Goal: Information Seeking & Learning: Understand process/instructions

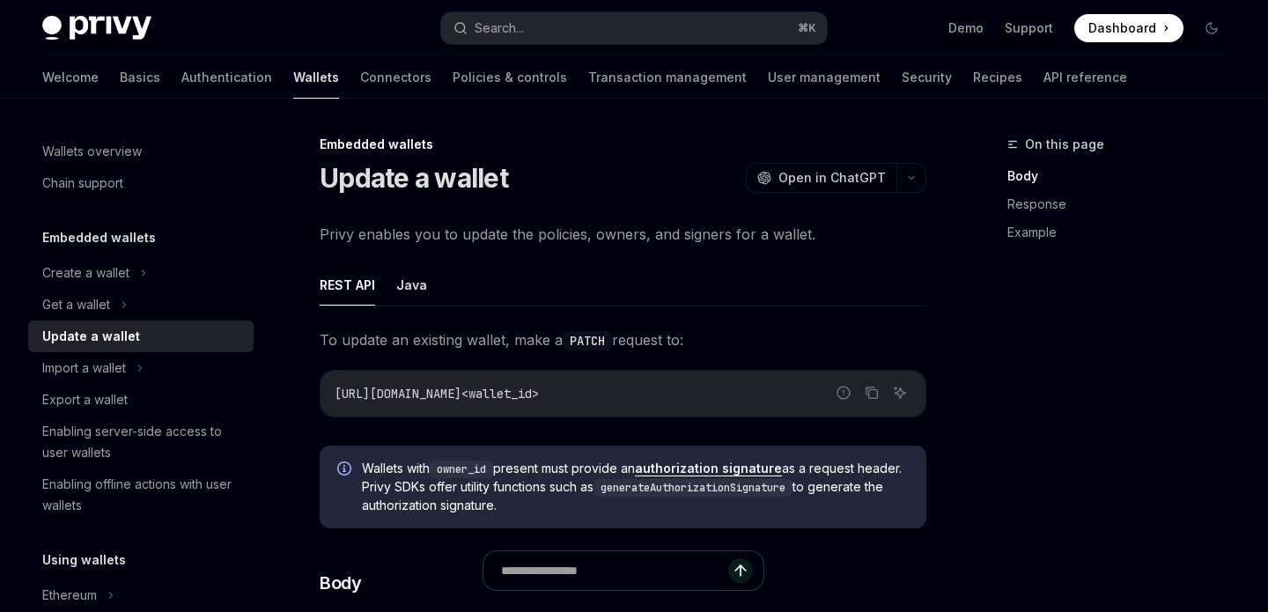
click at [836, 242] on span "Privy enables you to update the policies, owners, and signers for a wallet." at bounding box center [623, 234] width 607 height 25
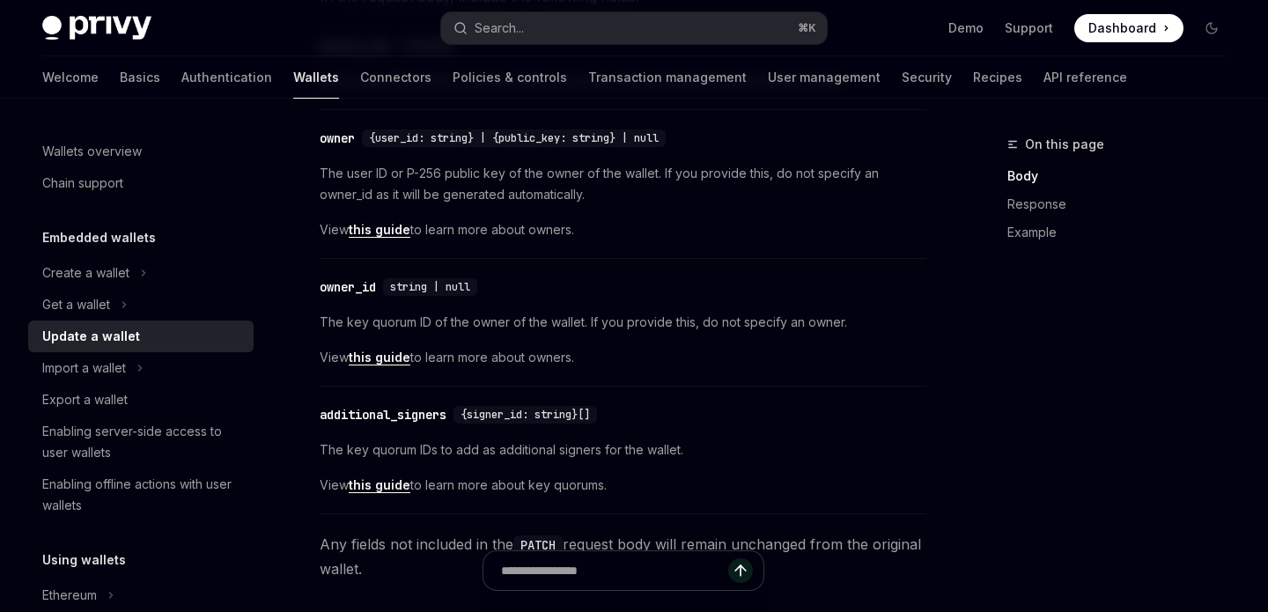
scroll to position [1295, 0]
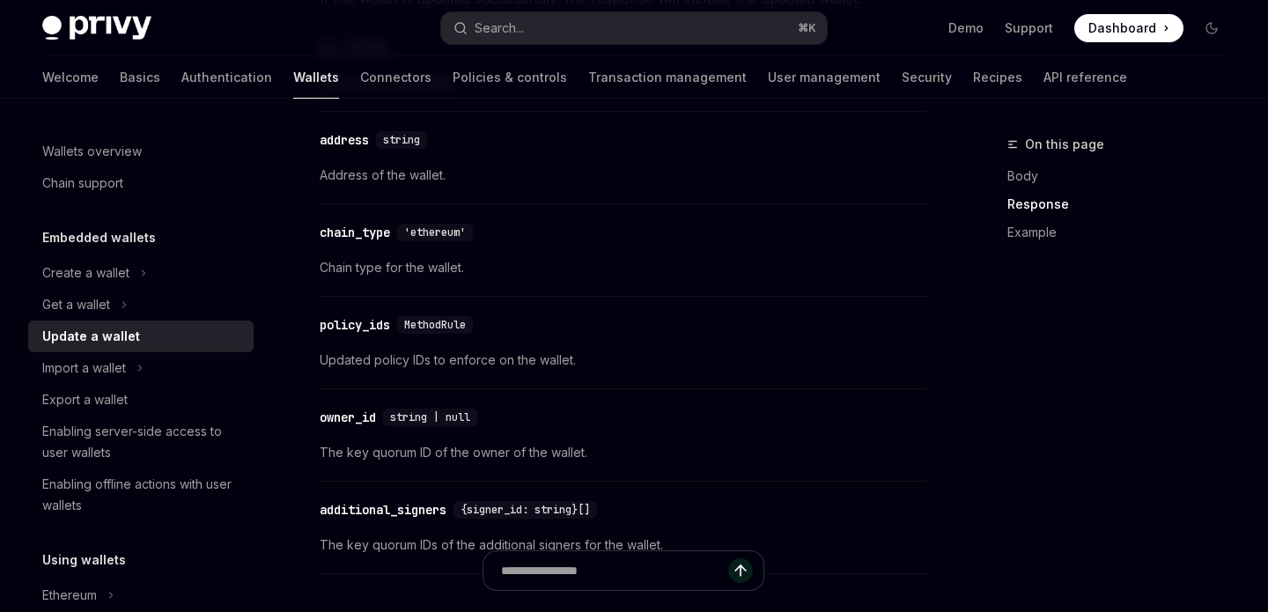
type textarea "*"
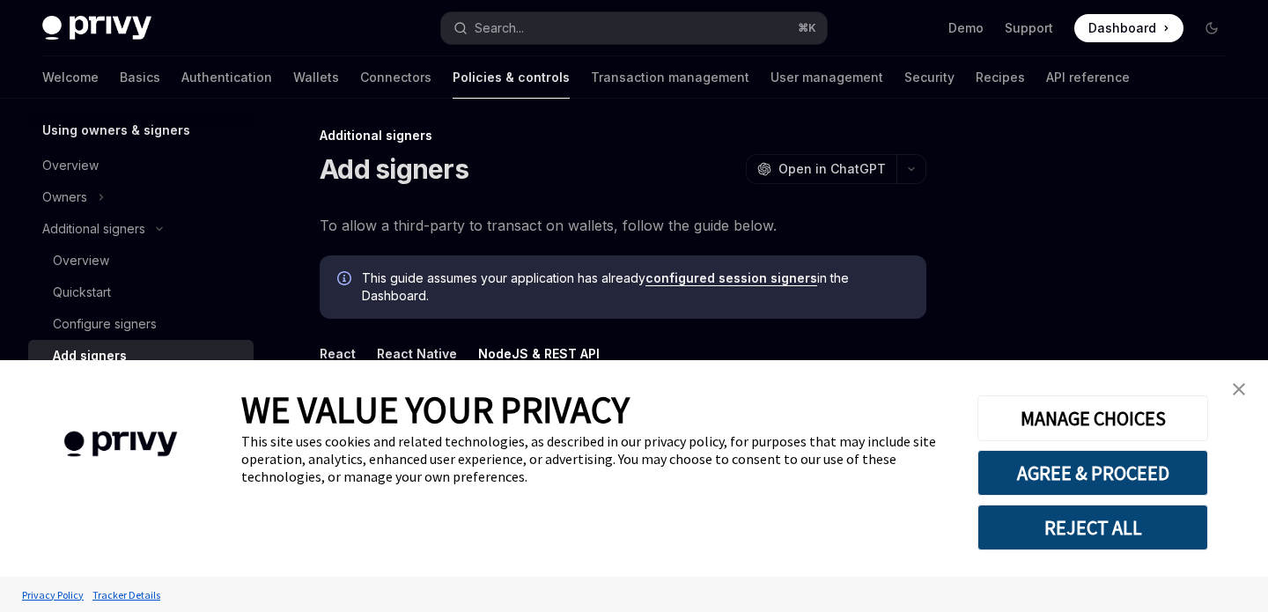
scroll to position [6, 0]
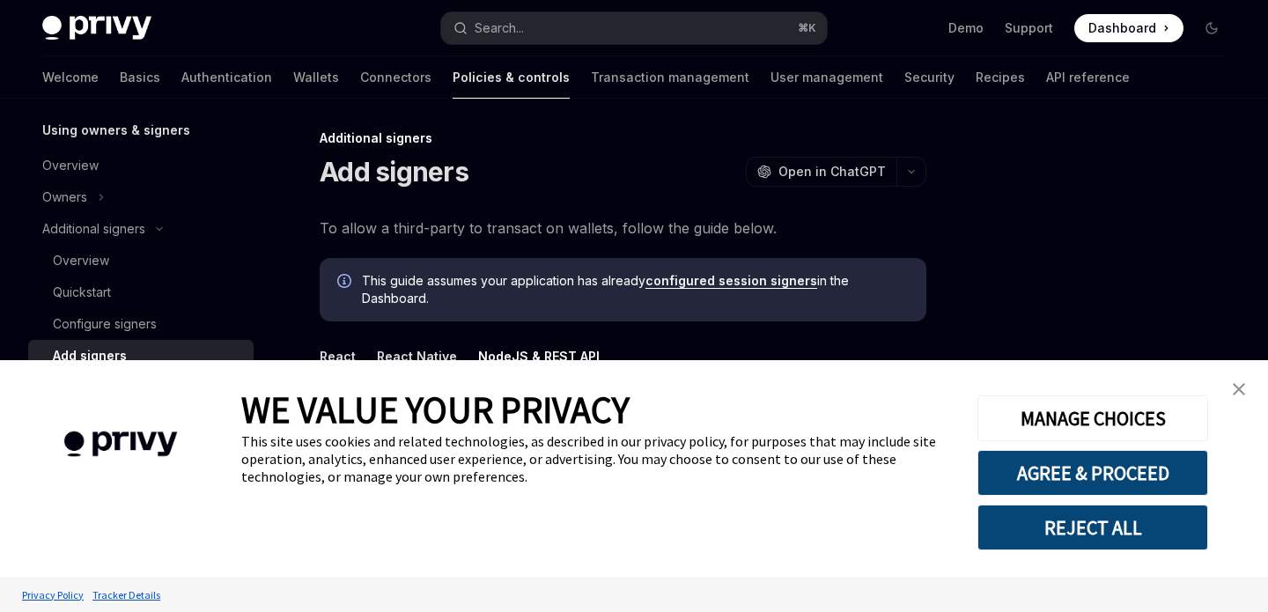
click at [1233, 391] on img "close banner" at bounding box center [1239, 389] width 12 height 12
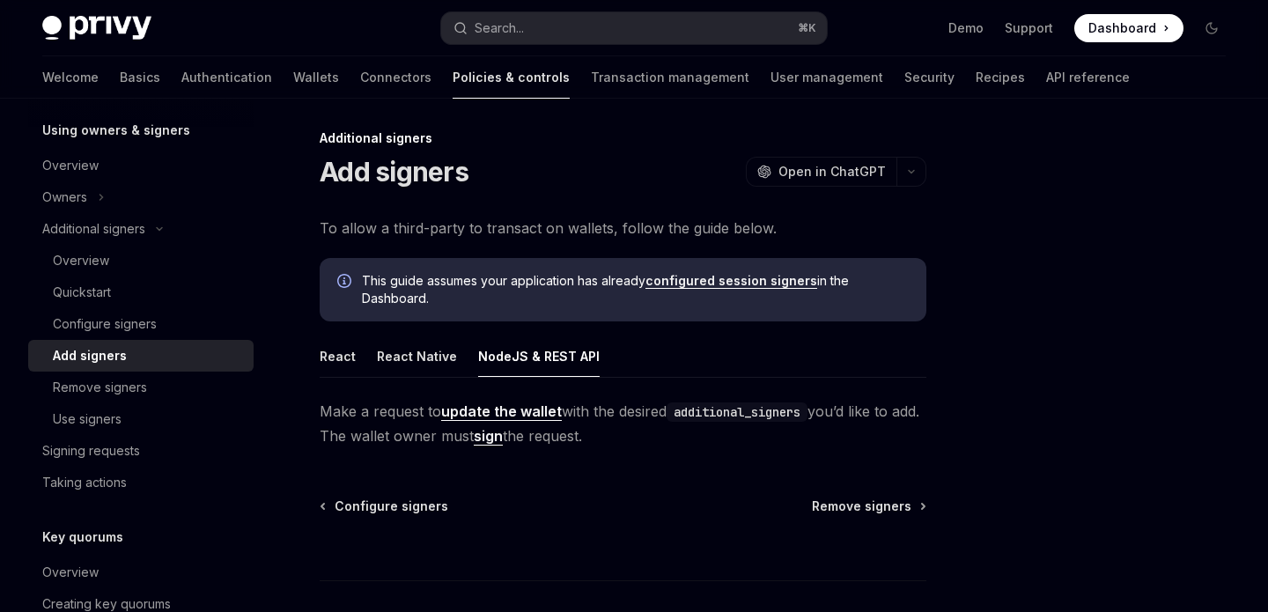
click at [664, 163] on div "Add signers OpenAI Open in ChatGPT" at bounding box center [623, 172] width 607 height 32
click at [740, 364] on ul "React React Native NodeJS & REST API" at bounding box center [623, 357] width 607 height 42
click at [1045, 215] on div at bounding box center [1106, 373] width 268 height 478
click at [1052, 189] on div at bounding box center [1106, 373] width 268 height 478
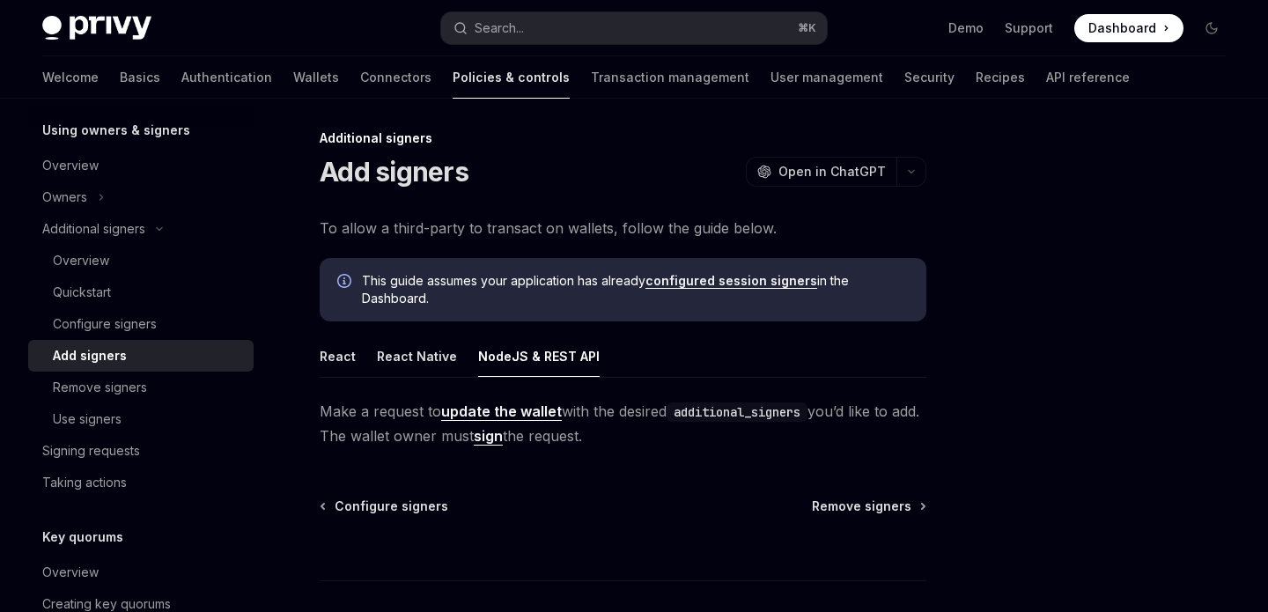
click at [1052, 189] on div at bounding box center [1106, 373] width 268 height 478
click at [1136, 137] on div at bounding box center [1106, 373] width 268 height 478
click at [904, 205] on div "Additional signers Add signers OpenAI Open in ChatGPT OpenAI Open in ChatGPT To…" at bounding box center [458, 430] width 944 height 605
click at [847, 174] on span "Open in ChatGPT" at bounding box center [832, 172] width 107 height 18
click at [934, 248] on div "Additional signers Add signers OpenAI Open in ChatGPT OpenAI Open in ChatGPT To…" at bounding box center [634, 412] width 1212 height 640
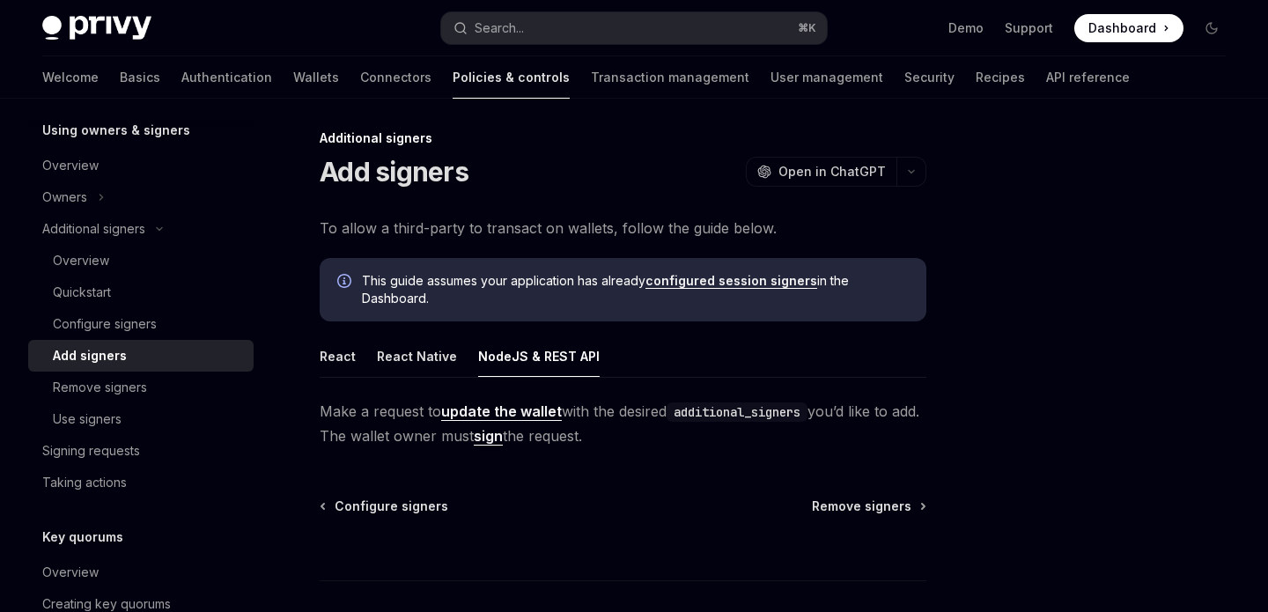
click at [934, 248] on div "Additional signers Add signers OpenAI Open in ChatGPT OpenAI Open in ChatGPT To…" at bounding box center [634, 412] width 1212 height 640
click at [1214, 29] on icon "Toggle dark mode" at bounding box center [1212, 28] width 11 height 11
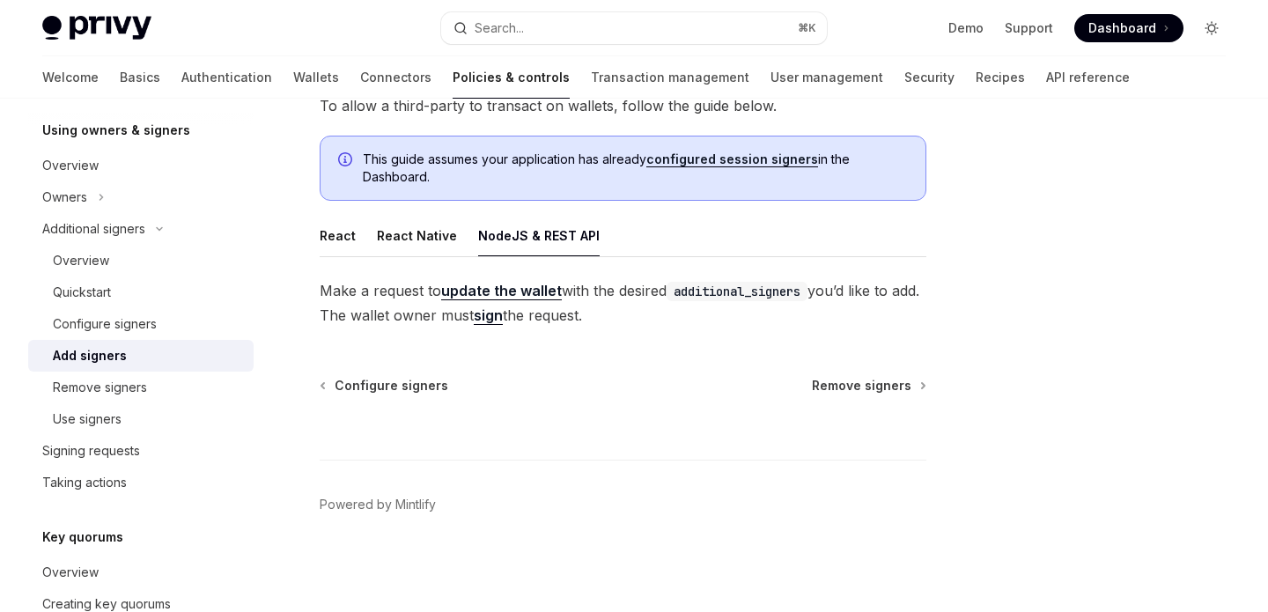
click at [1214, 29] on icon "Toggle dark mode" at bounding box center [1211, 28] width 7 height 7
type textarea "*"
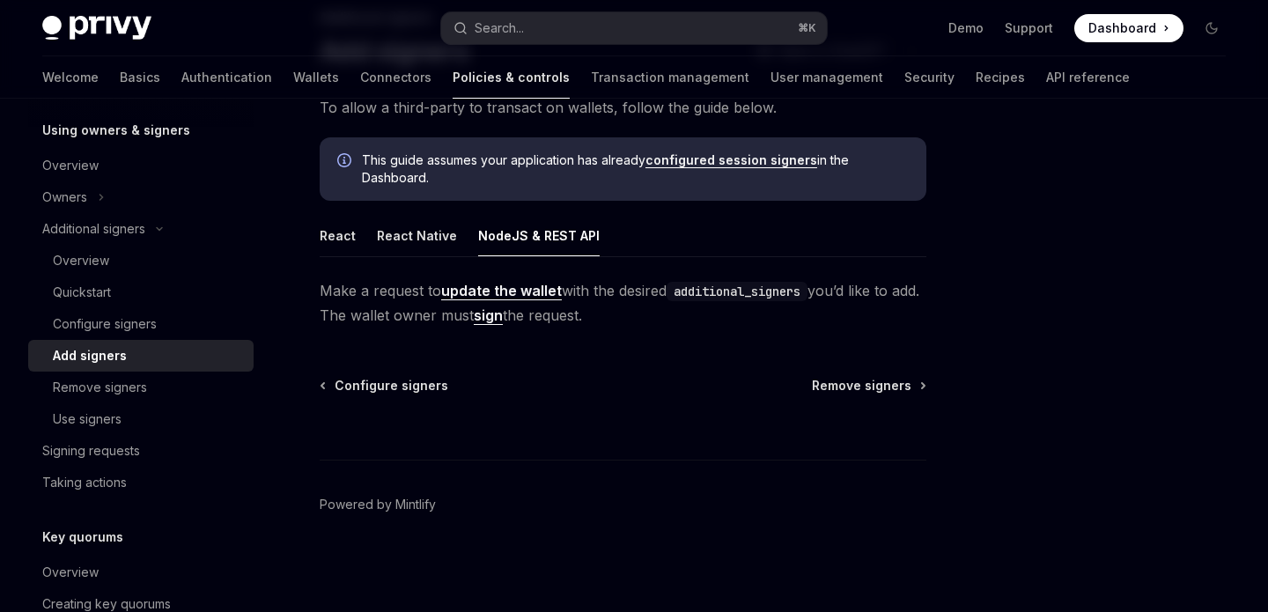
scroll to position [0, 0]
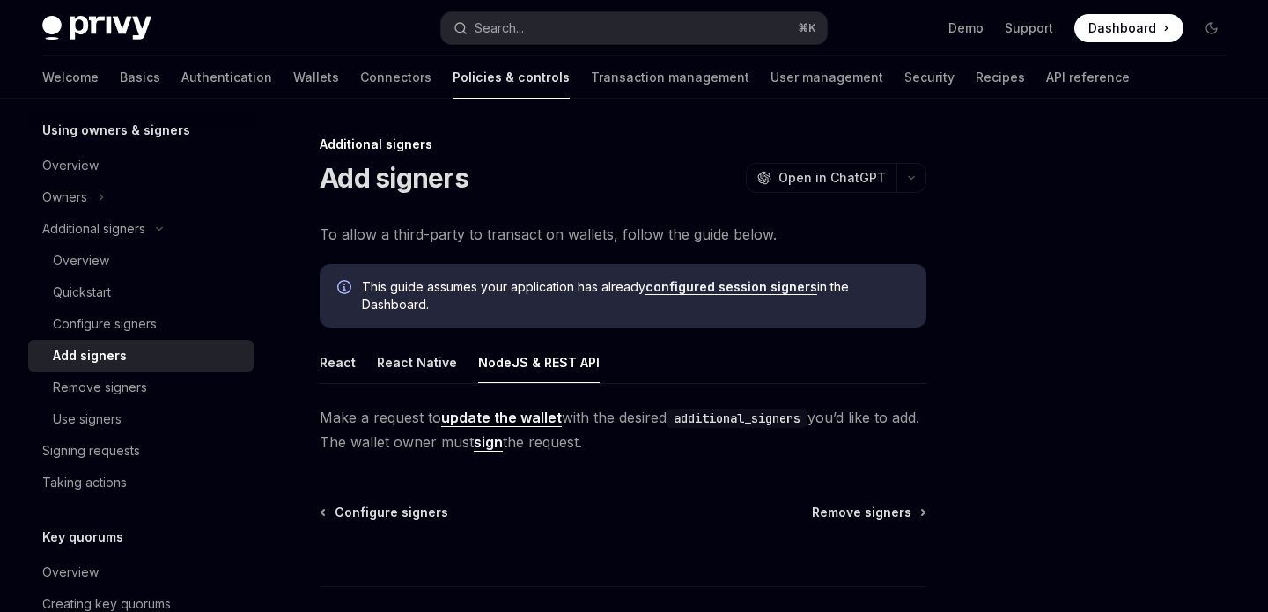
click at [1139, 123] on div "Additional signers Add signers OpenAI Open in ChatGPT OpenAI Open in ChatGPT To…" at bounding box center [634, 419] width 1212 height 640
click at [870, 370] on ul "React React Native NodeJS & REST API" at bounding box center [623, 363] width 607 height 42
click at [905, 274] on div "This guide assumes your application has already configured session signers in t…" at bounding box center [623, 295] width 607 height 63
click at [980, 259] on div at bounding box center [1106, 373] width 268 height 478
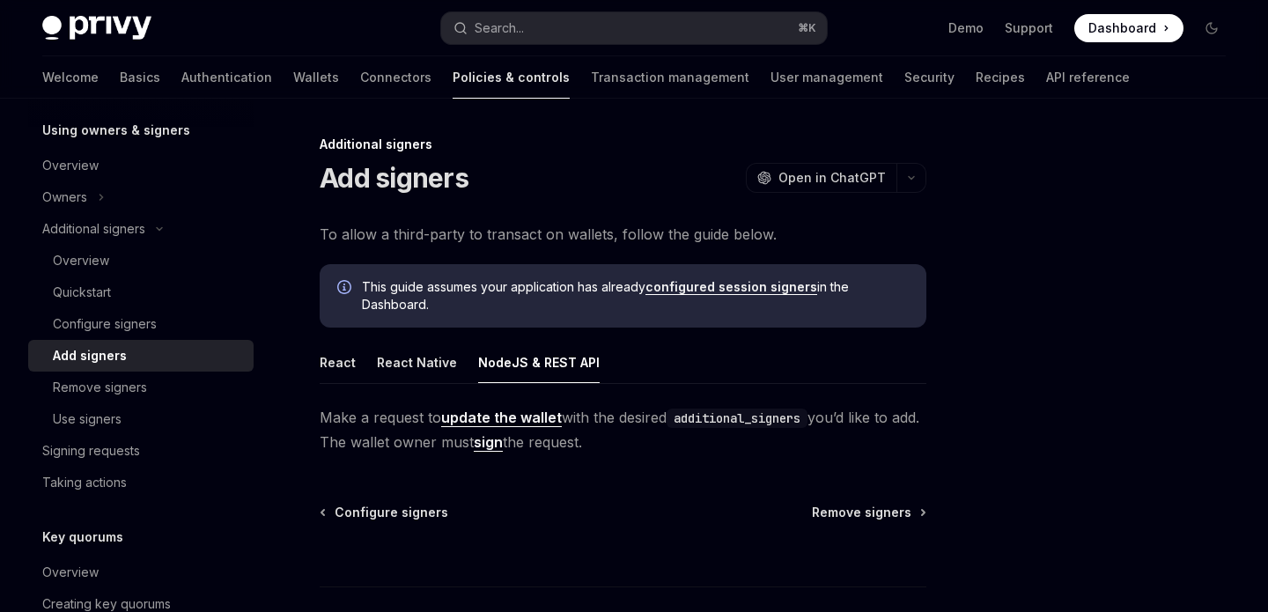
scroll to position [127, 0]
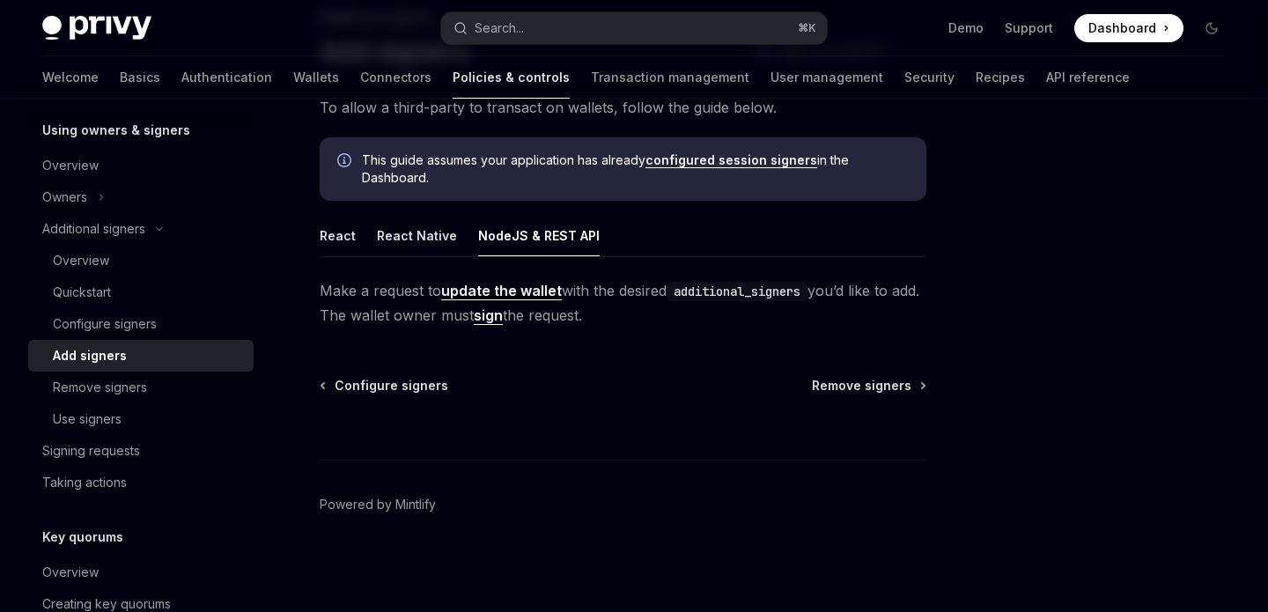
click at [980, 259] on div at bounding box center [1106, 373] width 268 height 478
click at [784, 111] on span "To allow a third-party to transact on wallets, follow the guide below." at bounding box center [623, 107] width 607 height 25
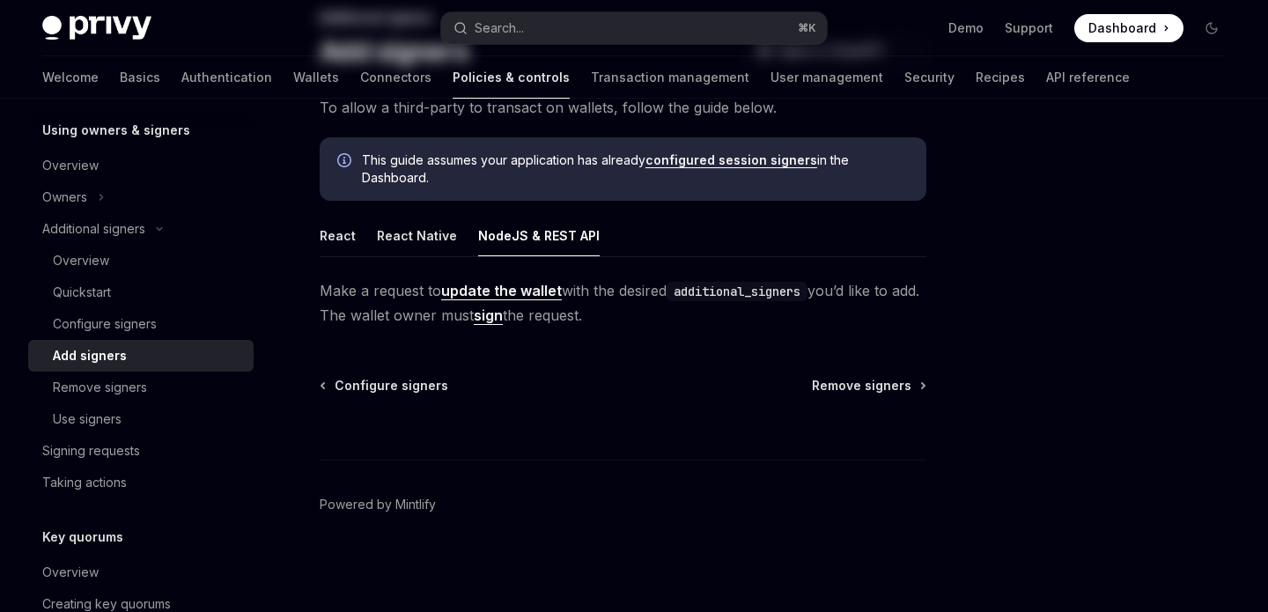
scroll to position [0, 0]
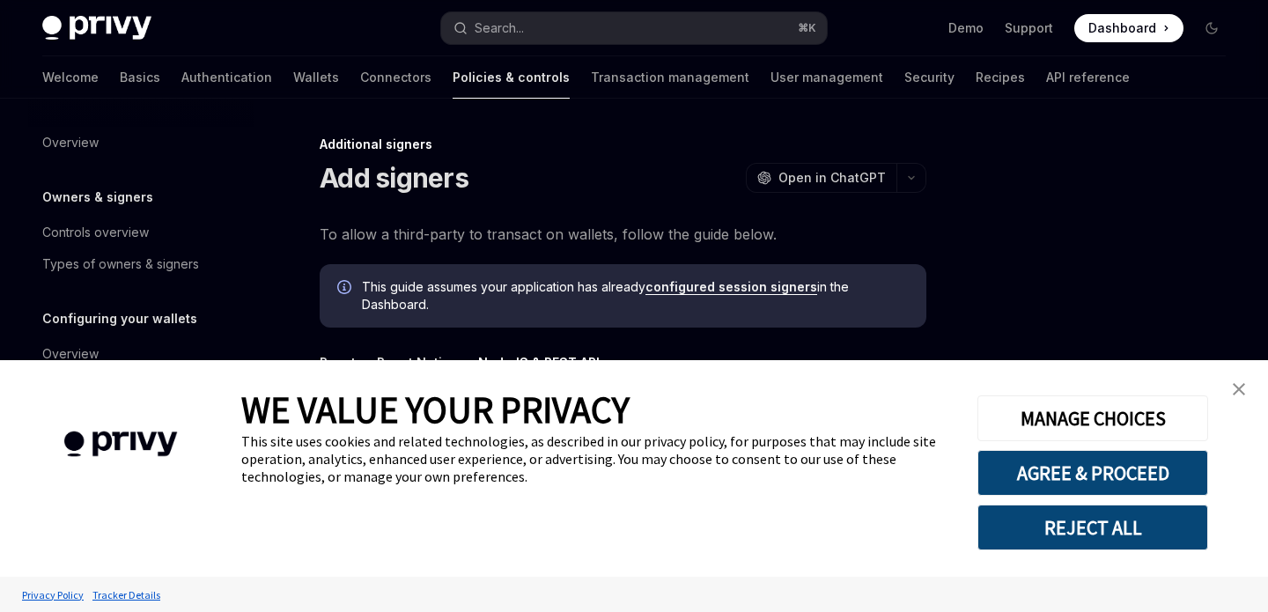
scroll to position [527, 0]
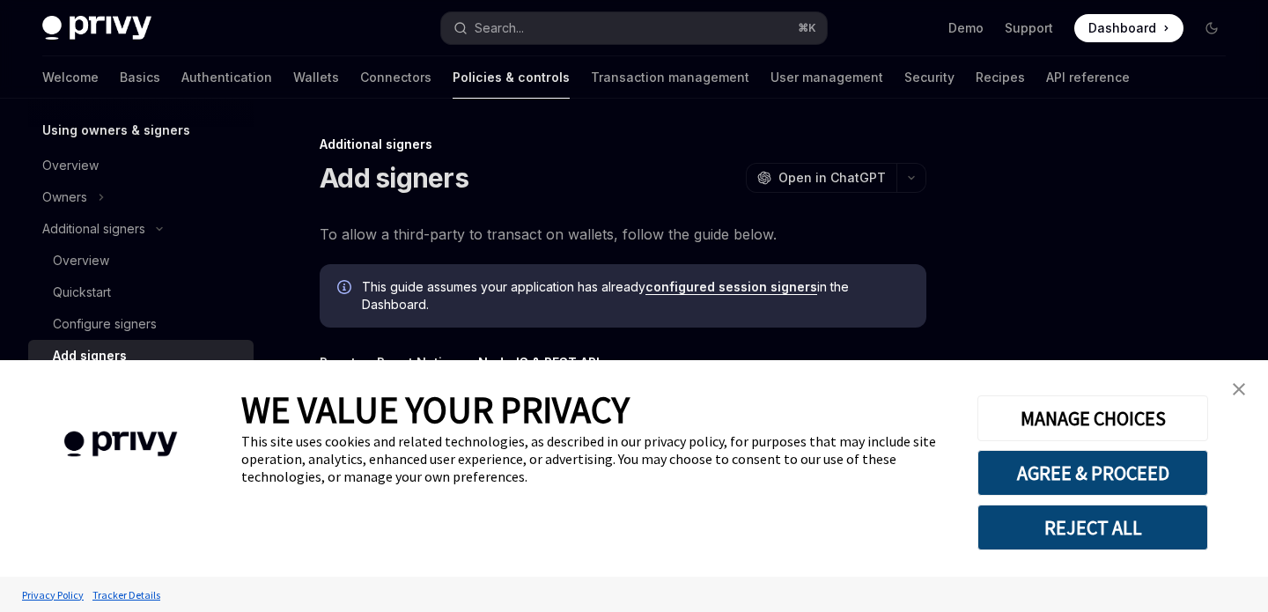
click at [1245, 402] on link "close banner" at bounding box center [1239, 389] width 35 height 35
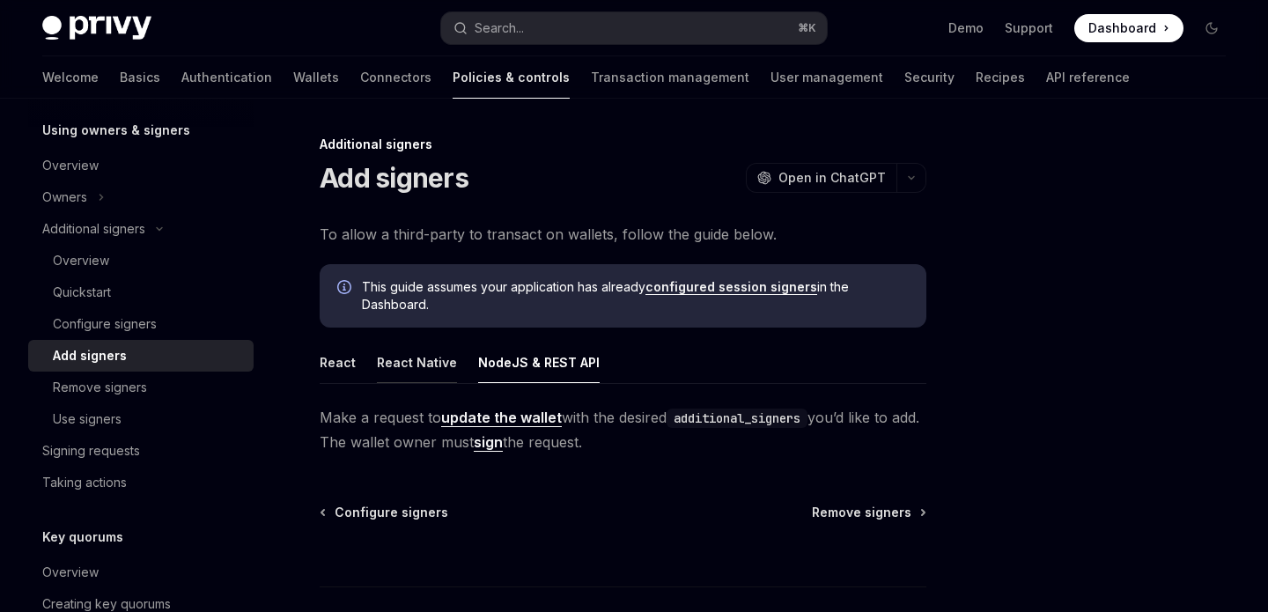
click at [399, 354] on button "React Native" at bounding box center [417, 362] width 80 height 41
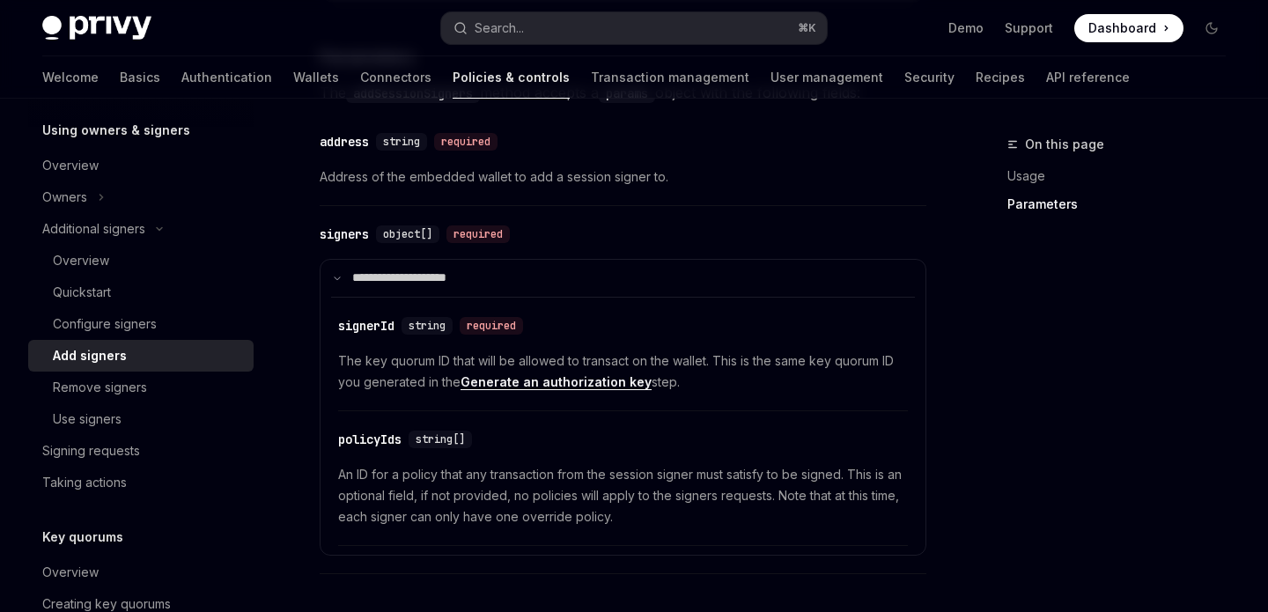
scroll to position [511, 0]
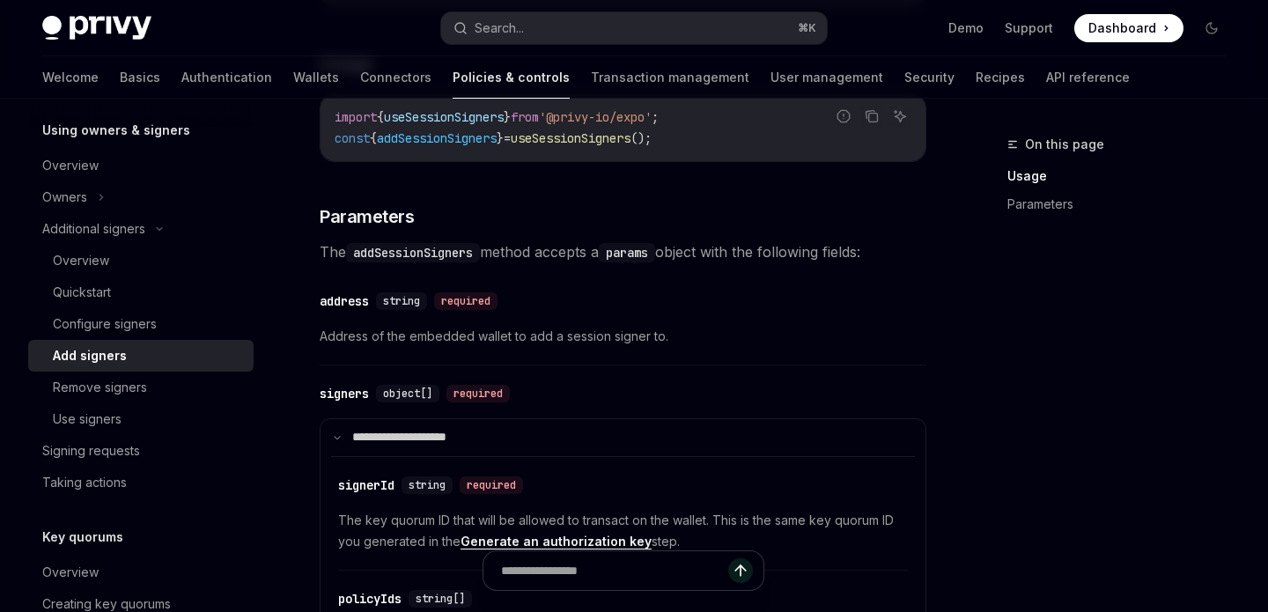
click at [1021, 306] on div "On this page Usage Parameters" at bounding box center [1106, 373] width 268 height 478
click at [769, 332] on span "Address of the embedded wallet to add a session signer to." at bounding box center [623, 336] width 607 height 21
click at [959, 496] on div "On this page Usage Parameters Additional signers Add signers OpenAI Open in Cha…" at bounding box center [634, 307] width 1212 height 1439
click at [949, 171] on div "On this page Usage Parameters Additional signers Add signers OpenAI Open in Cha…" at bounding box center [634, 307] width 1212 height 1439
click at [961, 258] on div "On this page Usage Parameters Additional signers Add signers OpenAI Open in Cha…" at bounding box center [634, 307] width 1212 height 1439
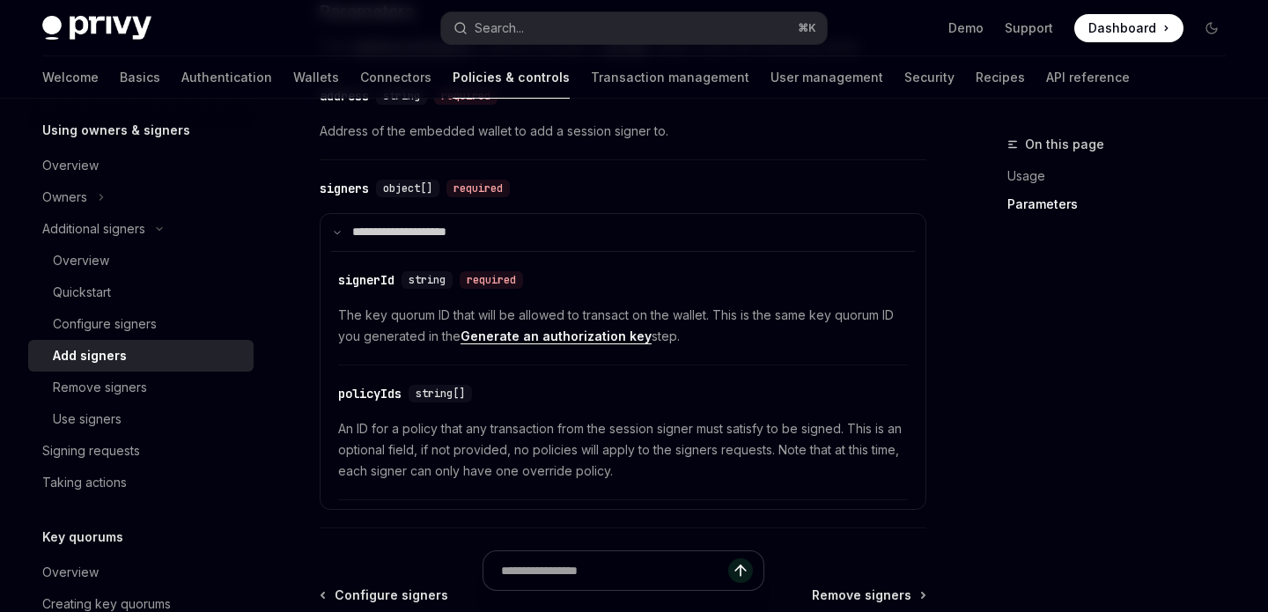
scroll to position [720, 0]
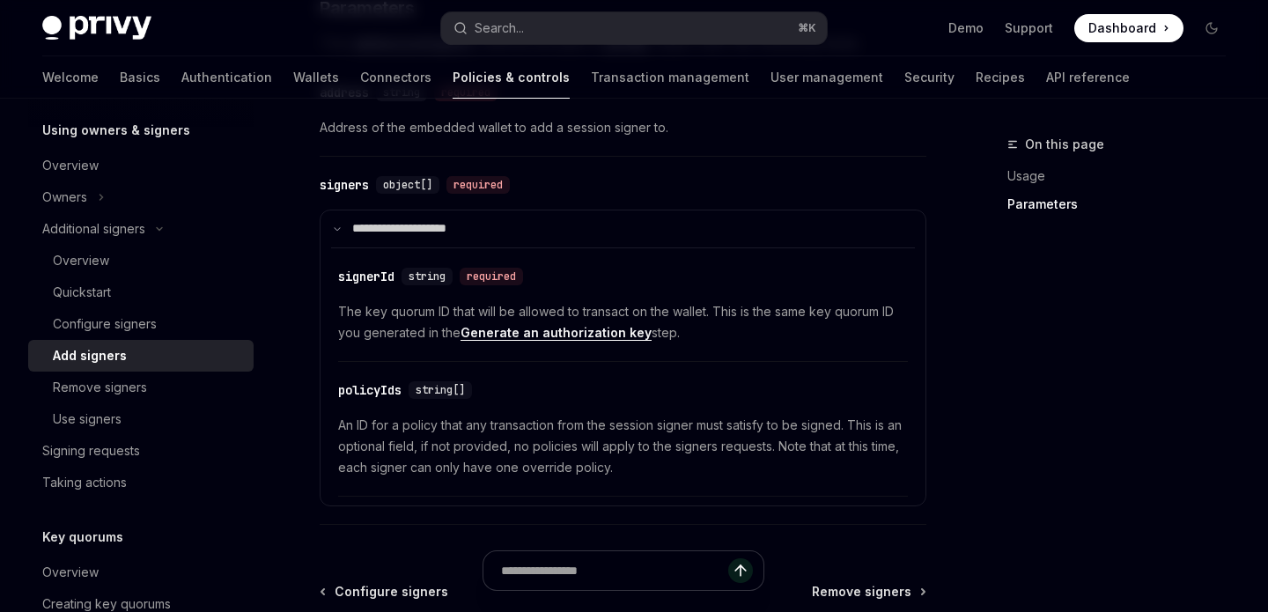
click at [973, 451] on div "On this page Usage Parameters" at bounding box center [1106, 373] width 268 height 478
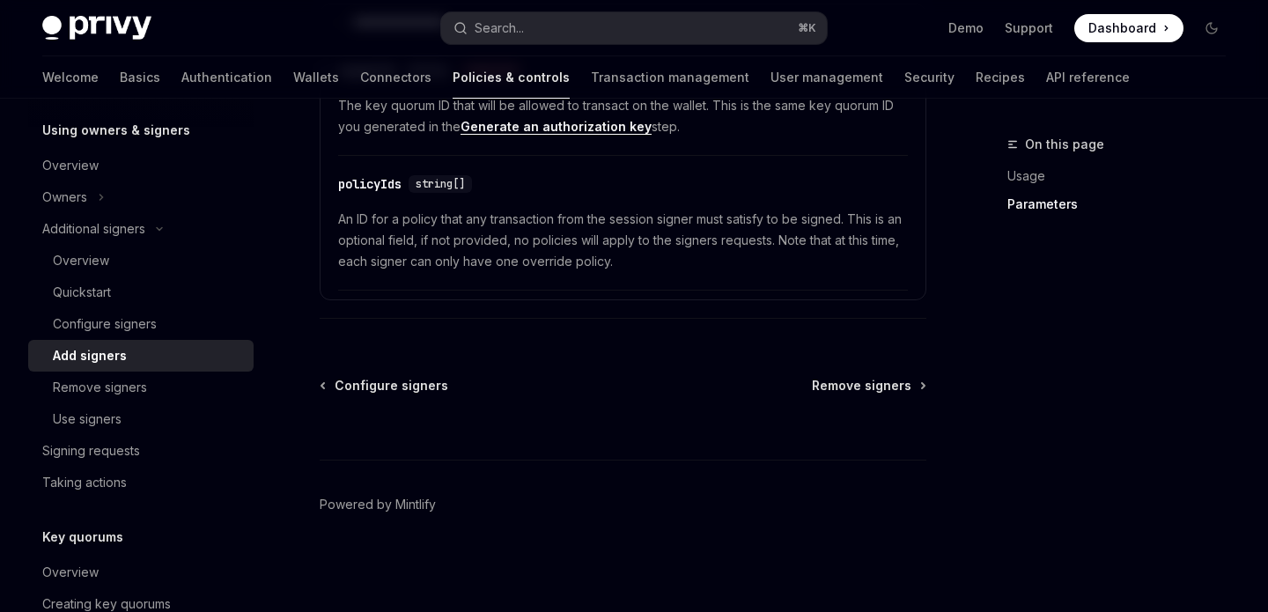
scroll to position [281, 0]
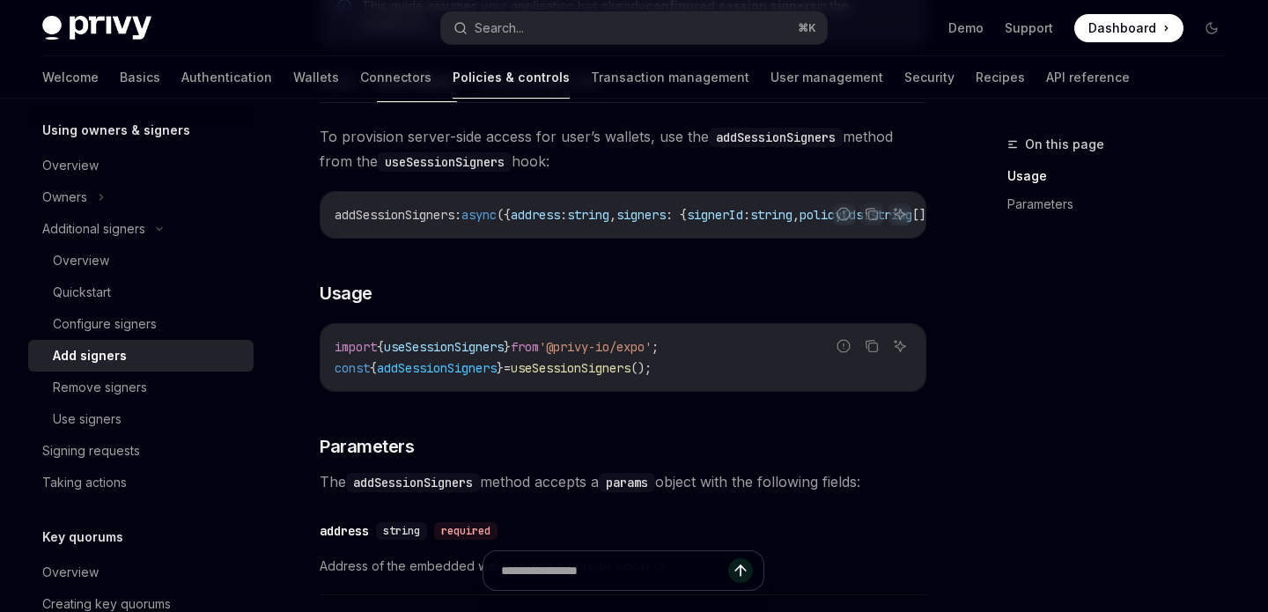
click at [758, 349] on code "import { useSessionSigners } from '@privy-io/expo' ; const { addSessionSigners …" at bounding box center [623, 357] width 577 height 42
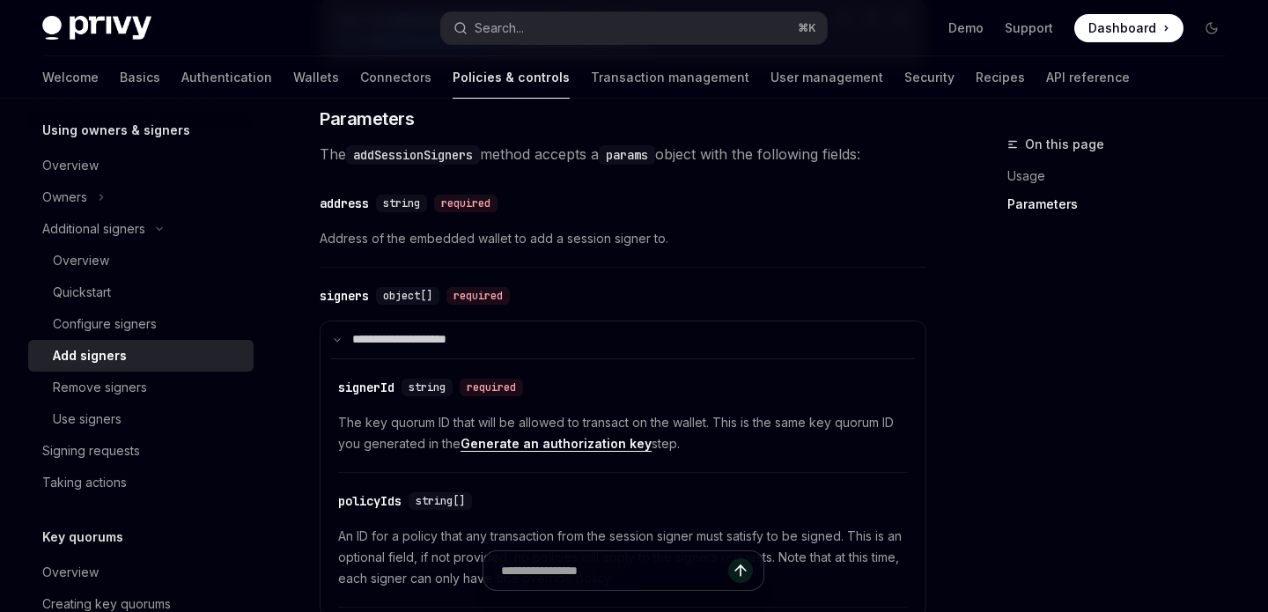
scroll to position [758, 0]
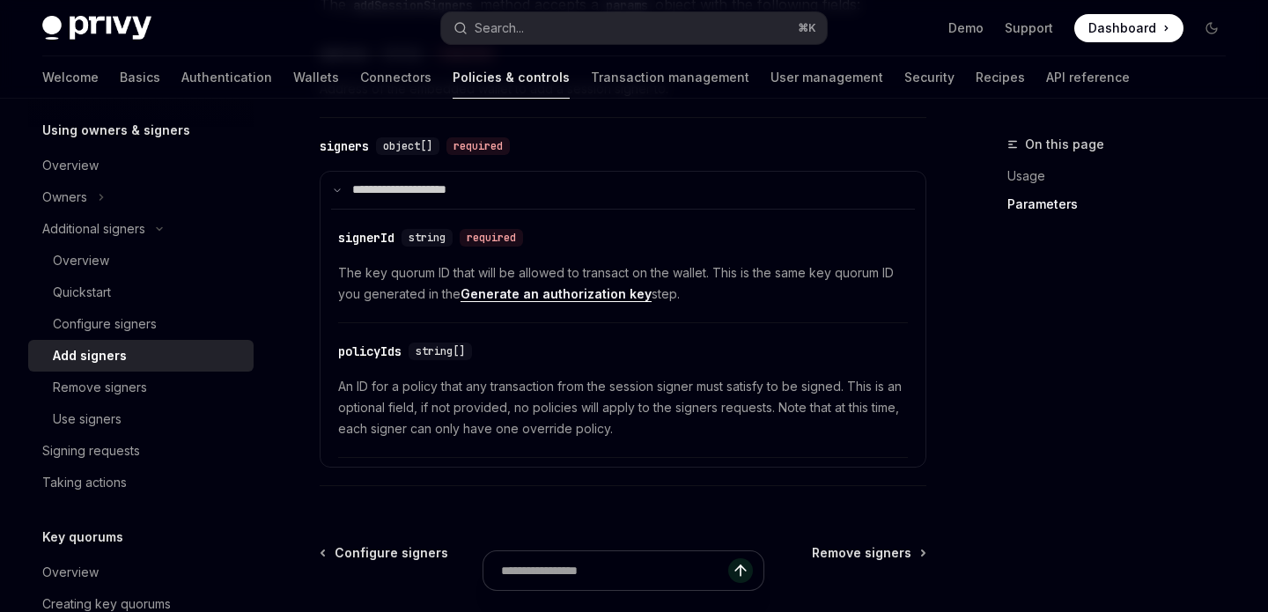
click at [772, 344] on div "​ policyIds string[] An ID for a policy that any transaction from the session s…" at bounding box center [623, 395] width 570 height 126
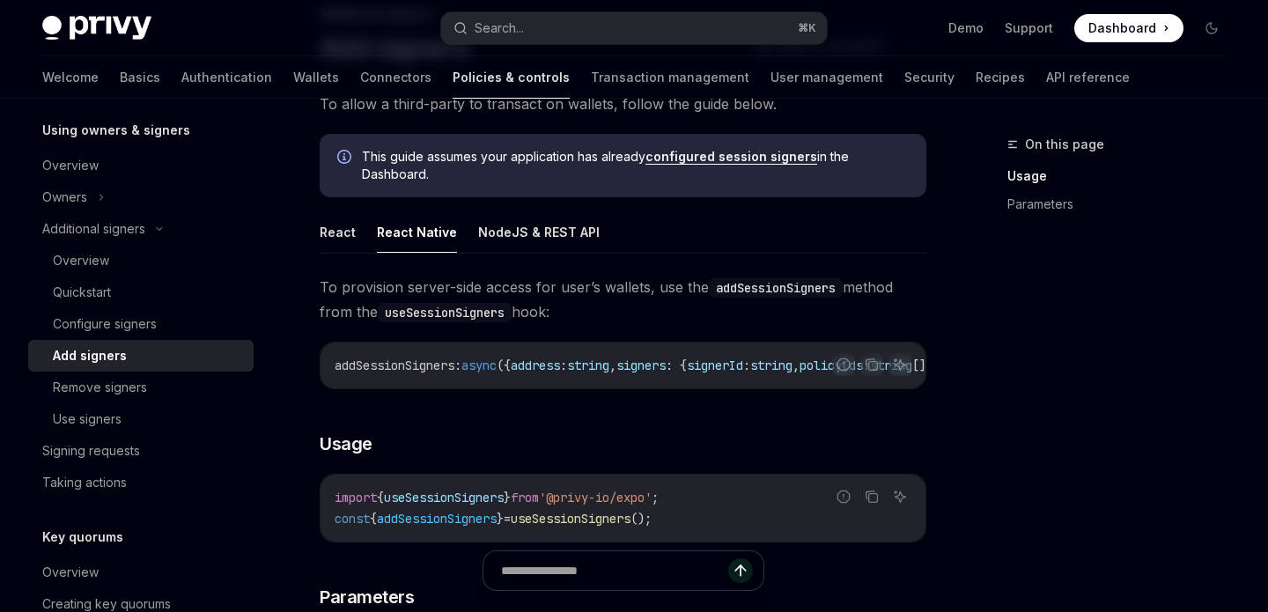
scroll to position [0, 0]
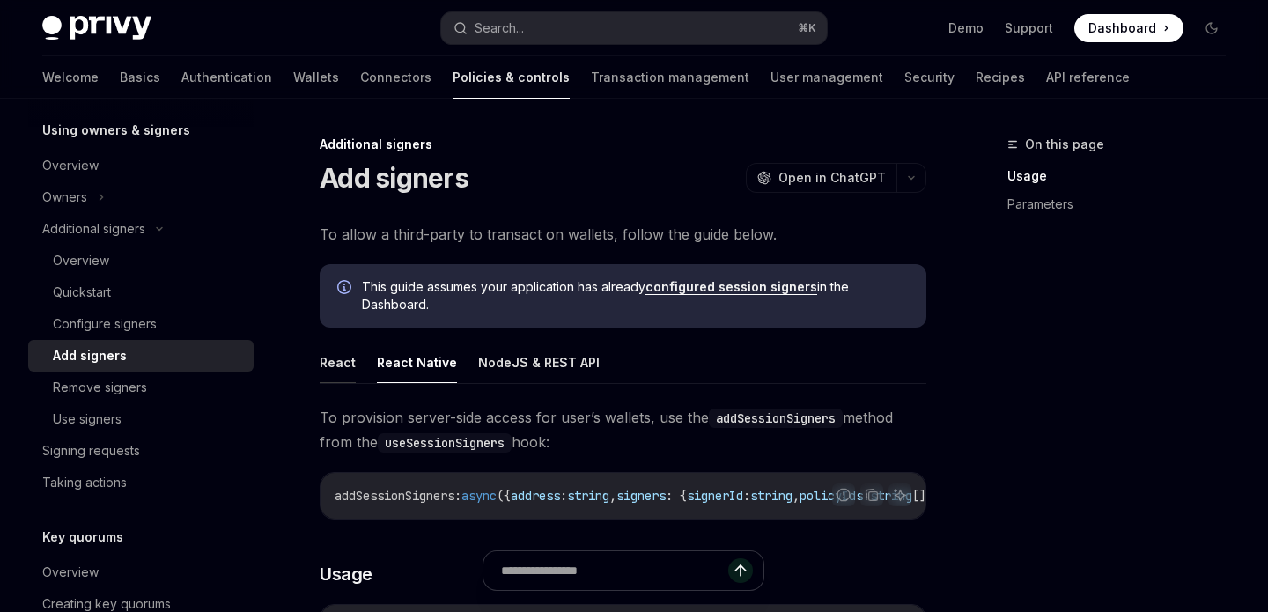
click at [329, 360] on button "React" at bounding box center [338, 362] width 36 height 41
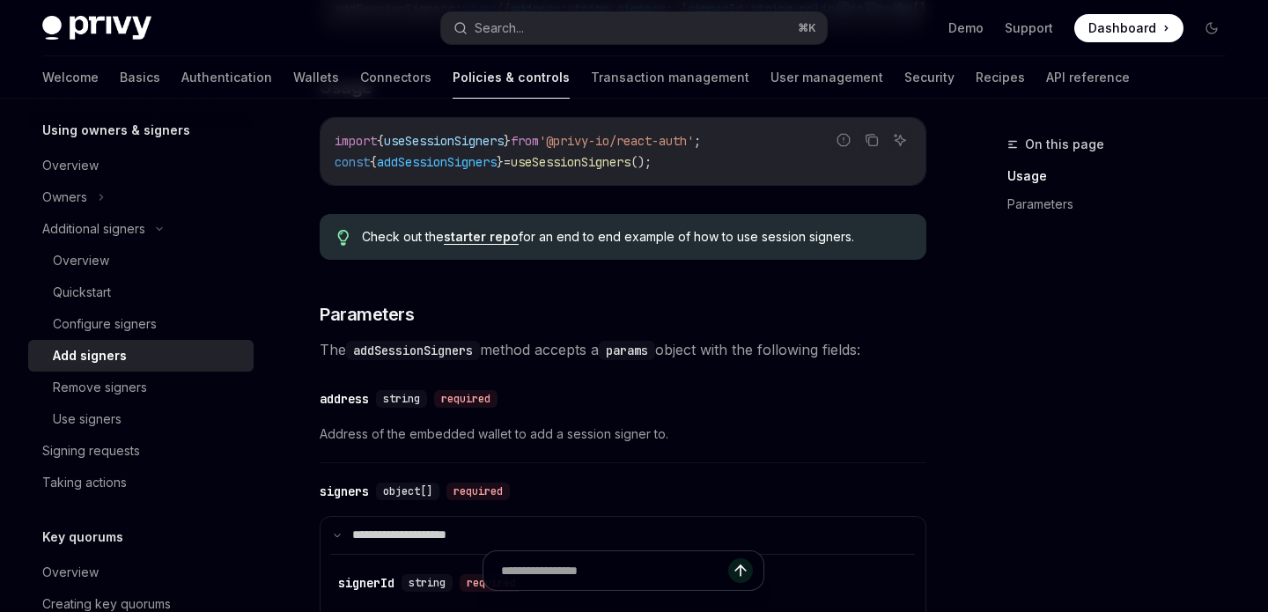
scroll to position [608, 0]
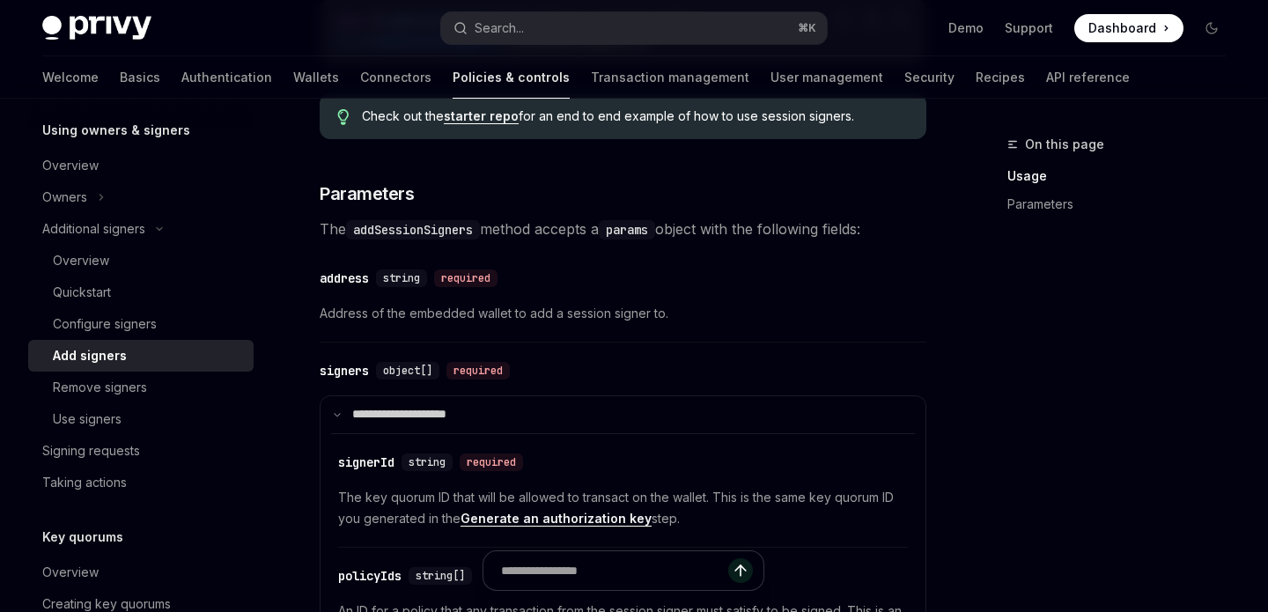
click at [609, 375] on div "​ signers object[] required" at bounding box center [614, 370] width 589 height 21
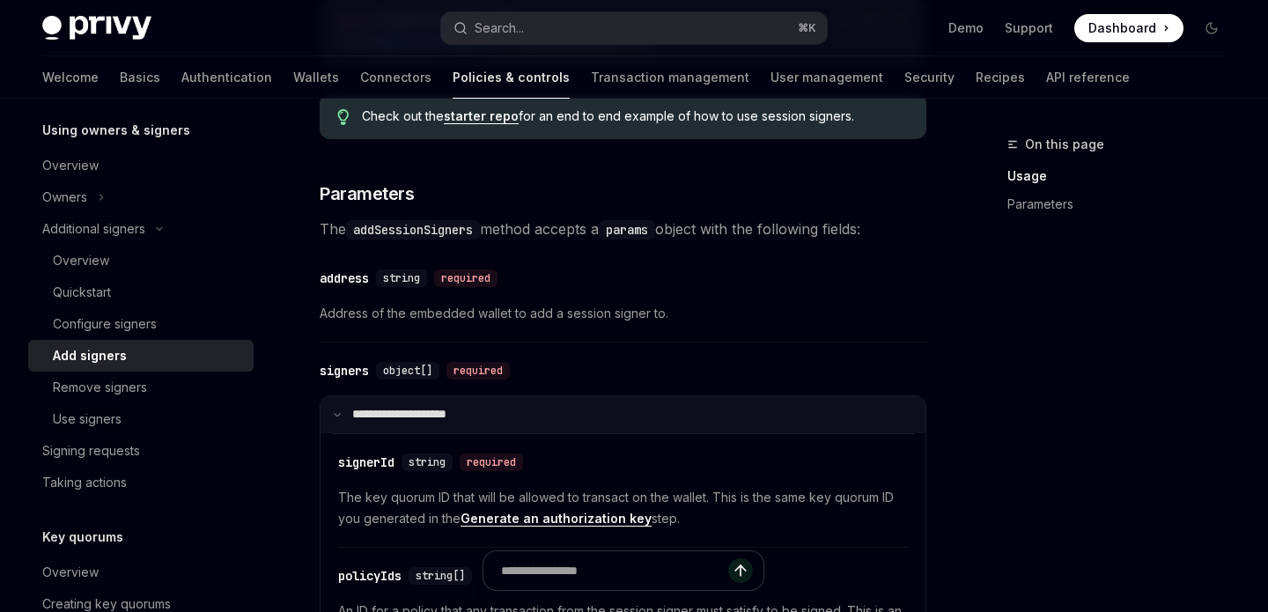
click at [594, 433] on summary "**********" at bounding box center [623, 414] width 605 height 37
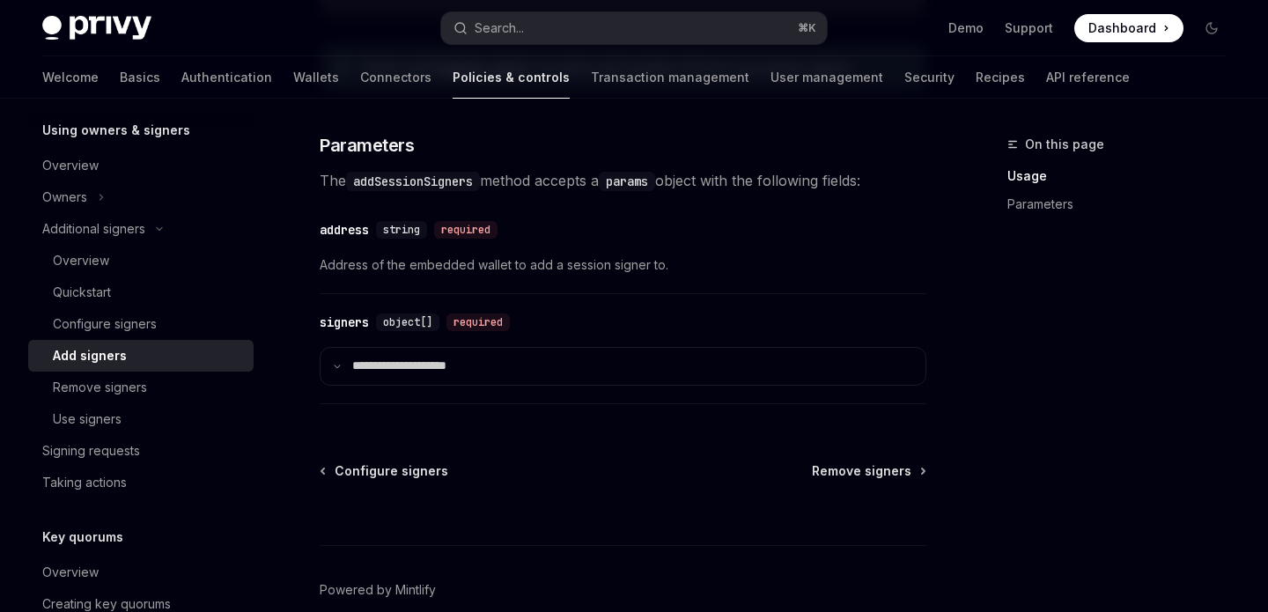
scroll to position [660, 0]
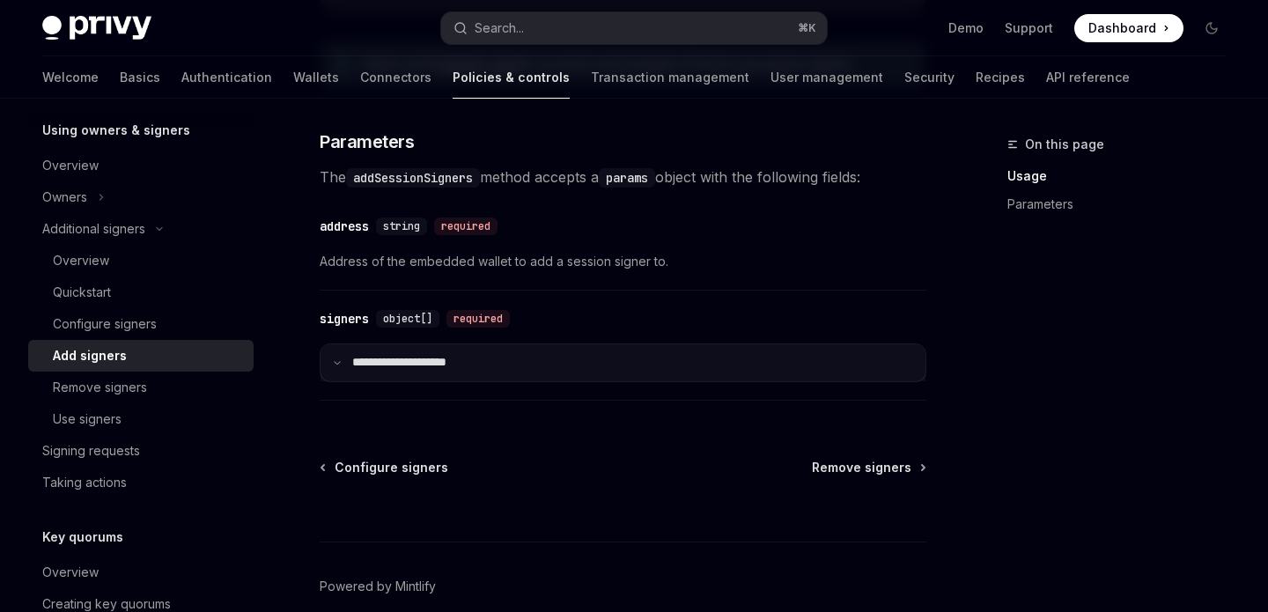
click at [593, 381] on summary "**********" at bounding box center [623, 362] width 605 height 37
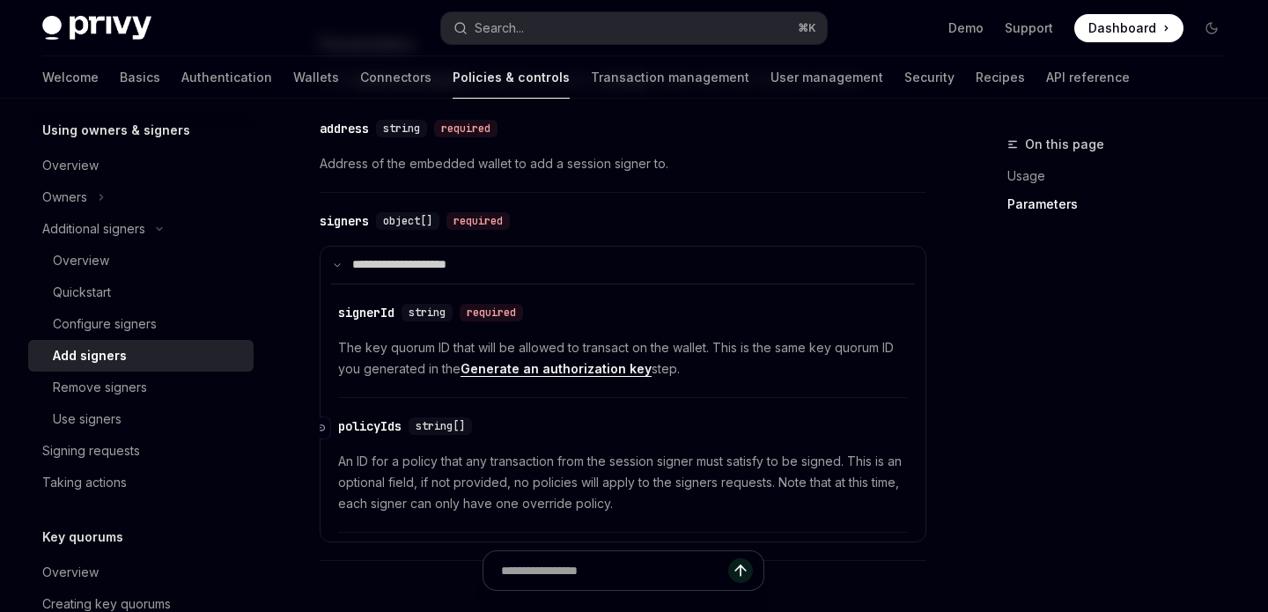
scroll to position [760, 0]
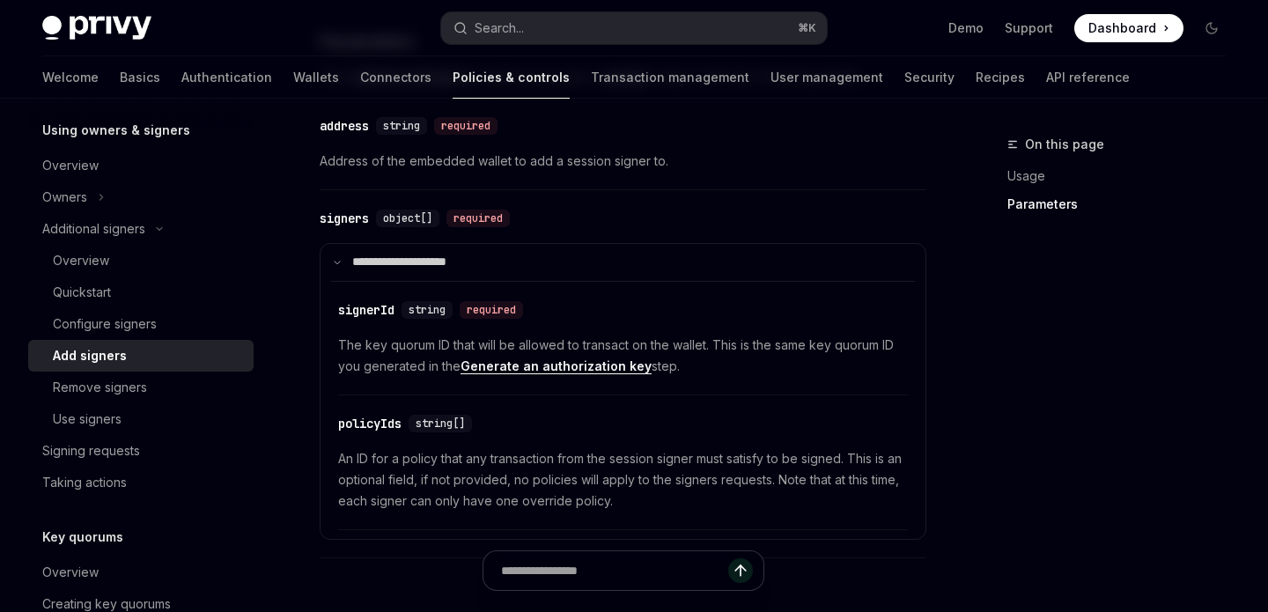
click at [967, 320] on div "On this page Usage Parameters Additional signers Add signers OpenAI Open in Cha…" at bounding box center [634, 95] width 1212 height 1513
click at [909, 167] on span "Address of the embedded wallet to add a session signer to." at bounding box center [623, 161] width 607 height 21
click at [707, 188] on div "​ address string required Address of the embedded wallet to add a session signe…" at bounding box center [623, 149] width 607 height 84
type textarea "*"
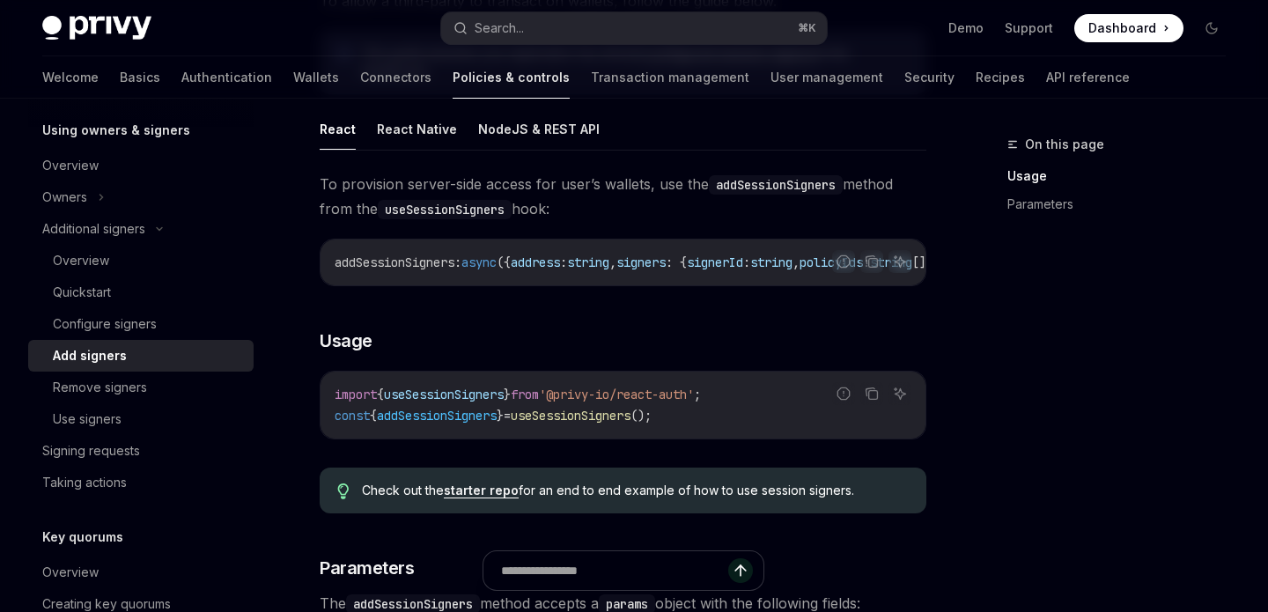
scroll to position [225, 0]
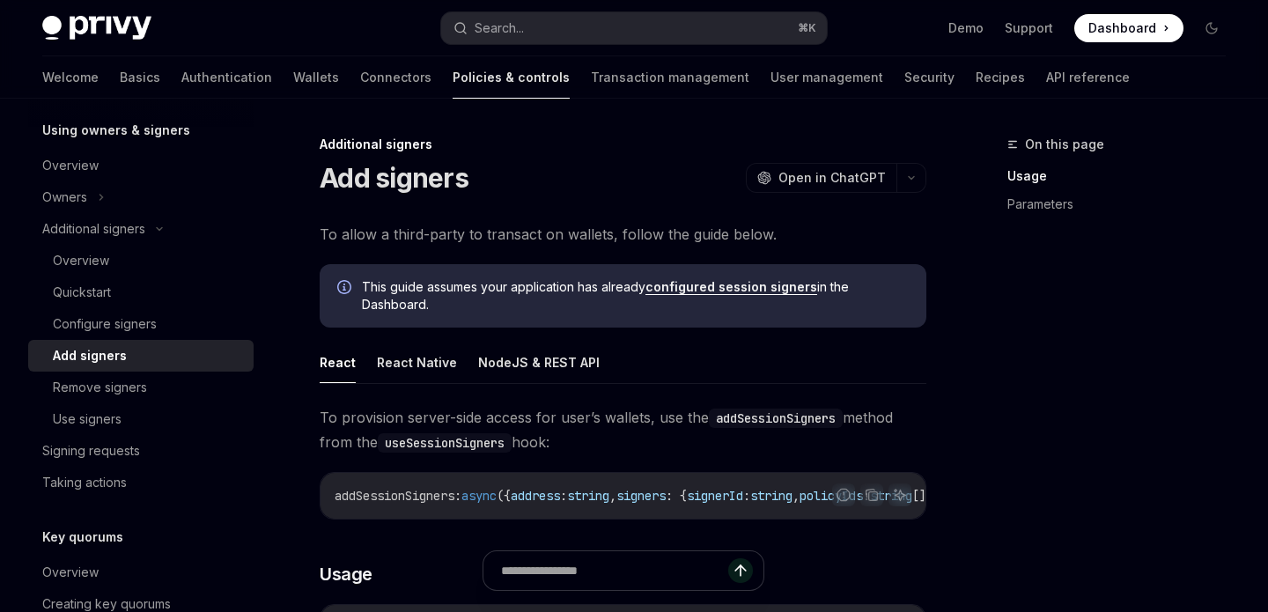
click at [840, 285] on span "This guide assumes your application has already configured session signers in t…" at bounding box center [635, 295] width 547 height 35
click at [648, 139] on div "Additional signers" at bounding box center [623, 145] width 607 height 18
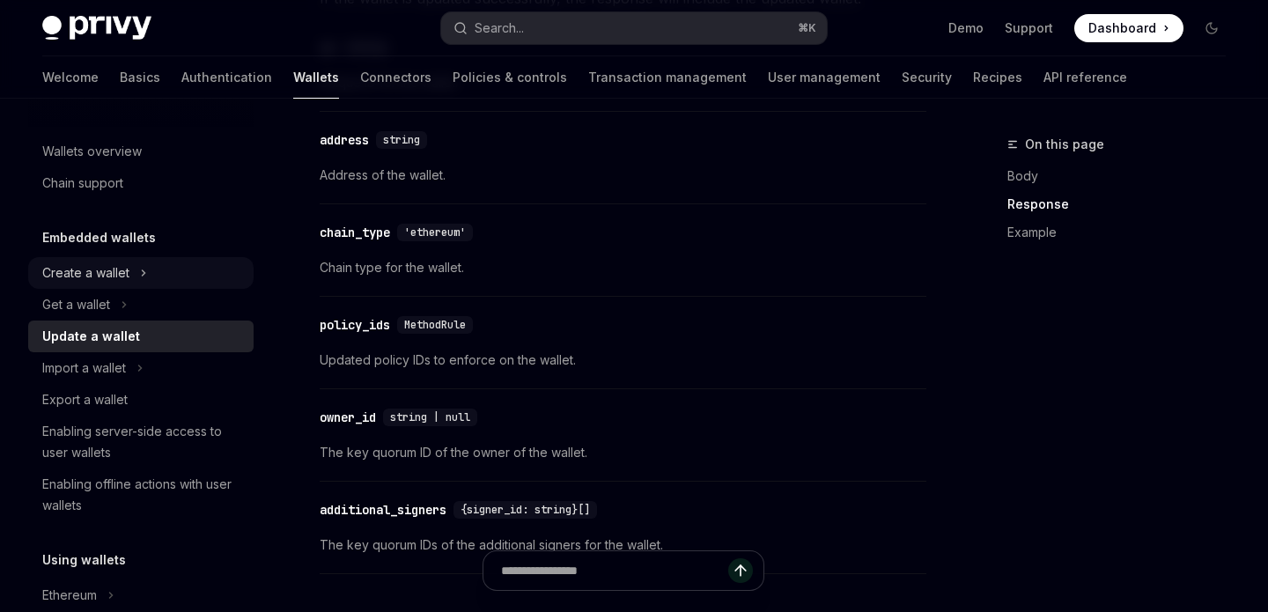
scroll to position [1287, 0]
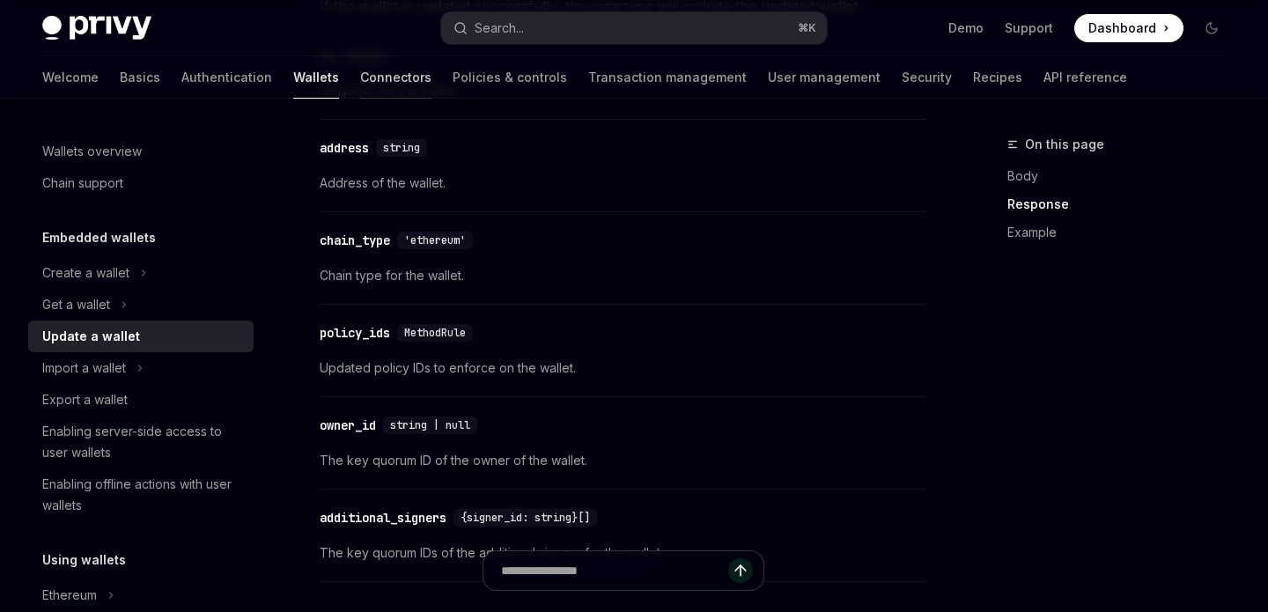
click at [360, 94] on link "Connectors" at bounding box center [395, 77] width 71 height 42
type textarea "*"
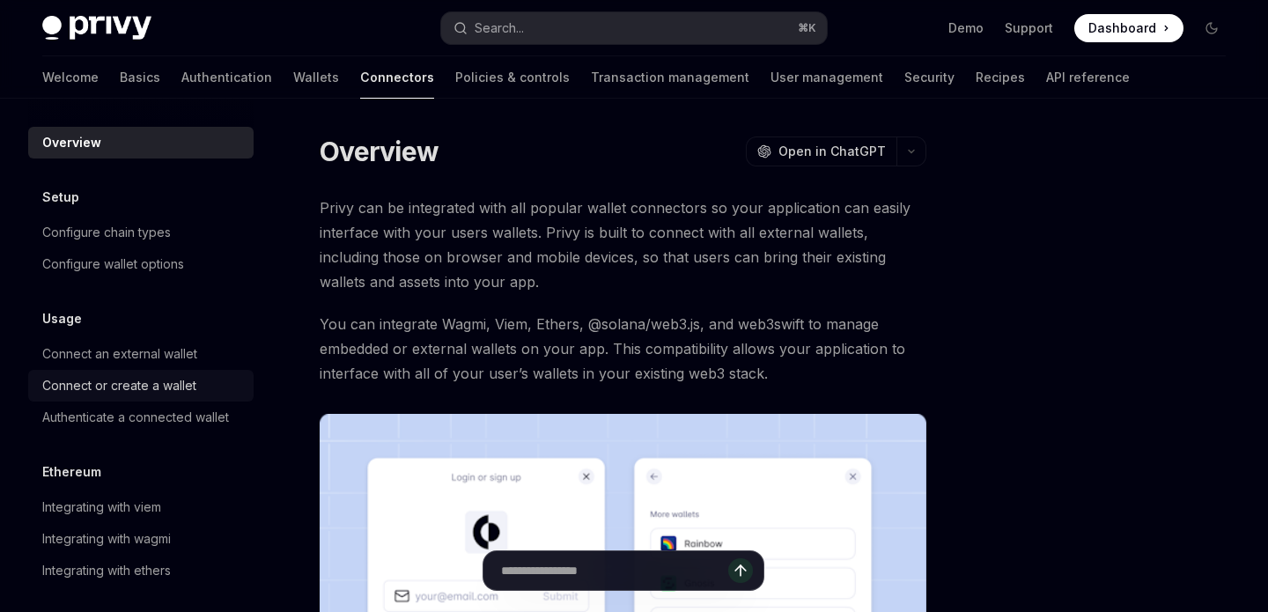
click at [162, 384] on div "Connect or create a wallet" at bounding box center [119, 385] width 154 height 21
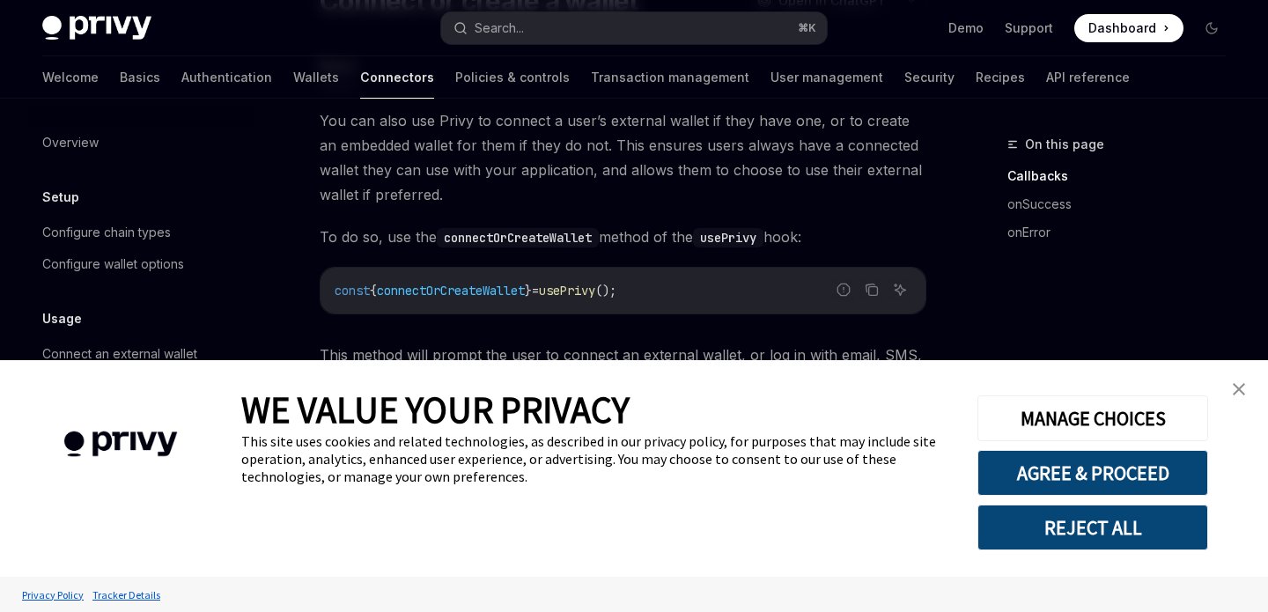
scroll to position [371, 0]
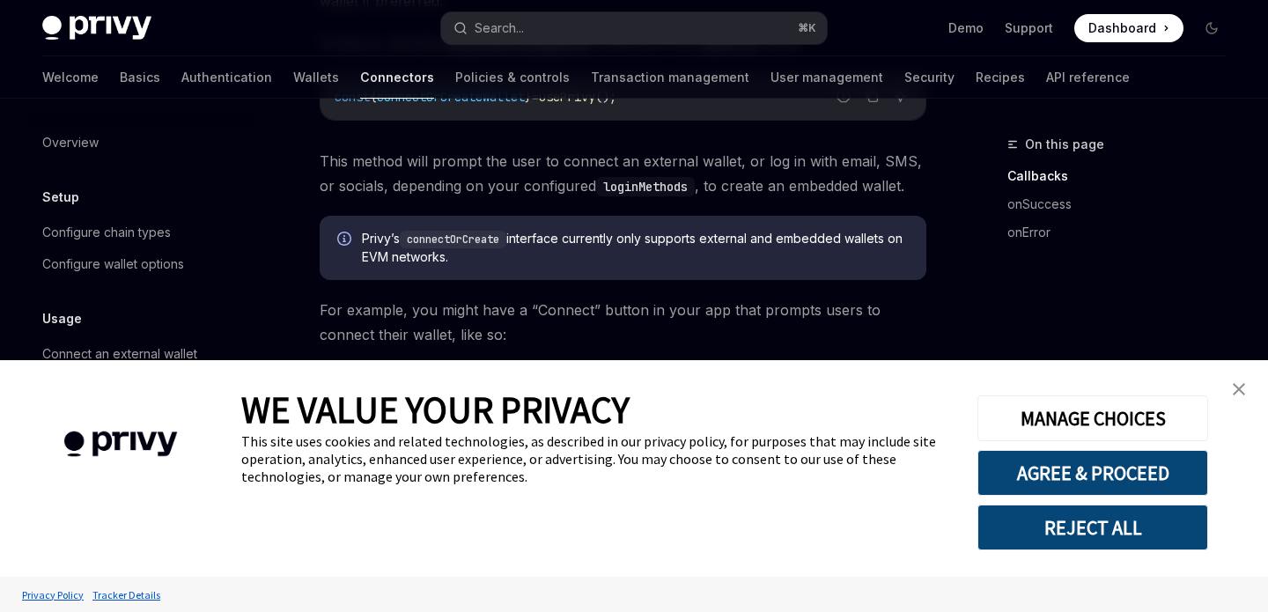
click at [1239, 388] on img "close banner" at bounding box center [1239, 389] width 12 height 12
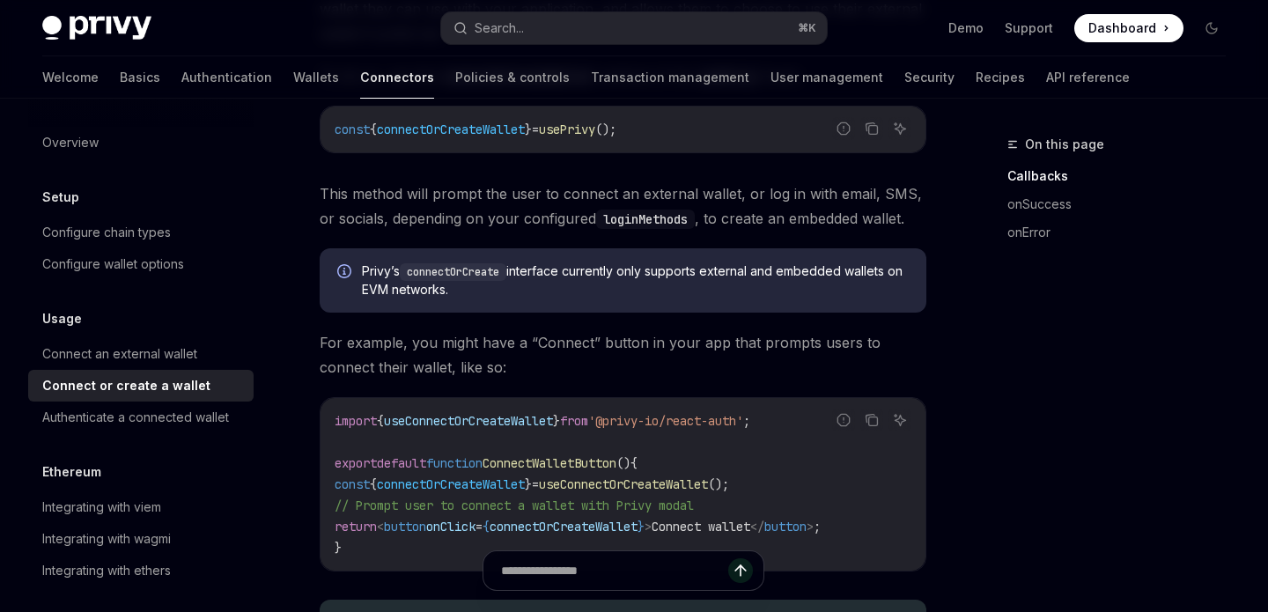
scroll to position [336, 0]
drag, startPoint x: 786, startPoint y: 221, endPoint x: 725, endPoint y: 221, distance: 61.6
click at [725, 221] on span "This method will prompt the user to connect an external wallet, or log in with …" at bounding box center [623, 207] width 607 height 49
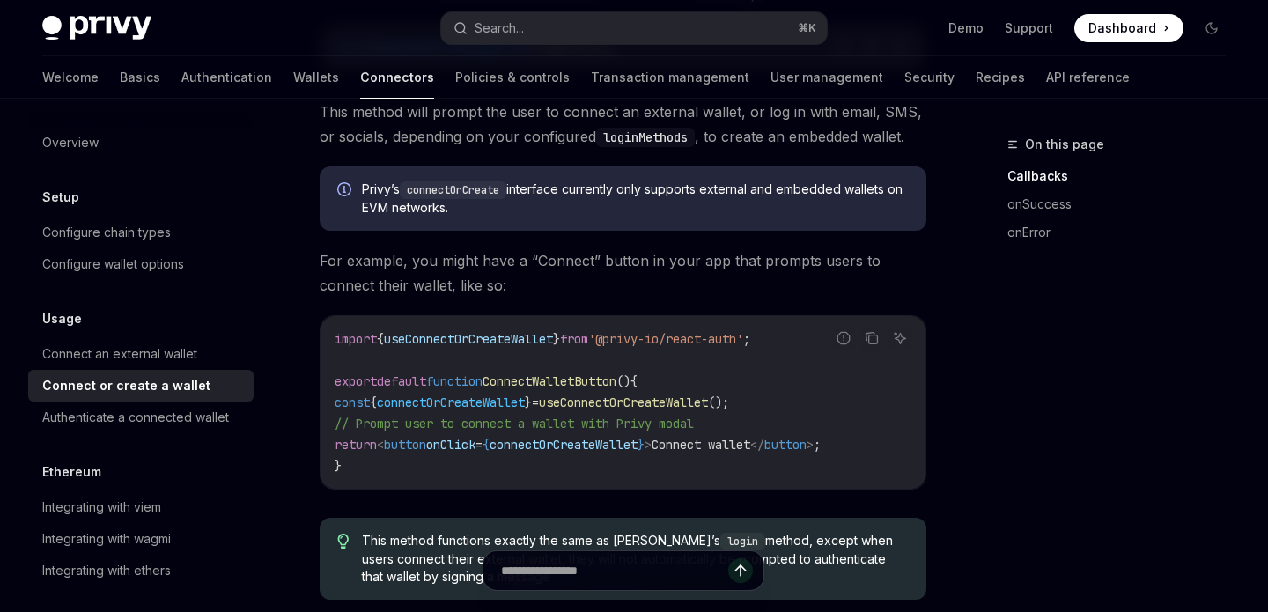
scroll to position [452, 0]
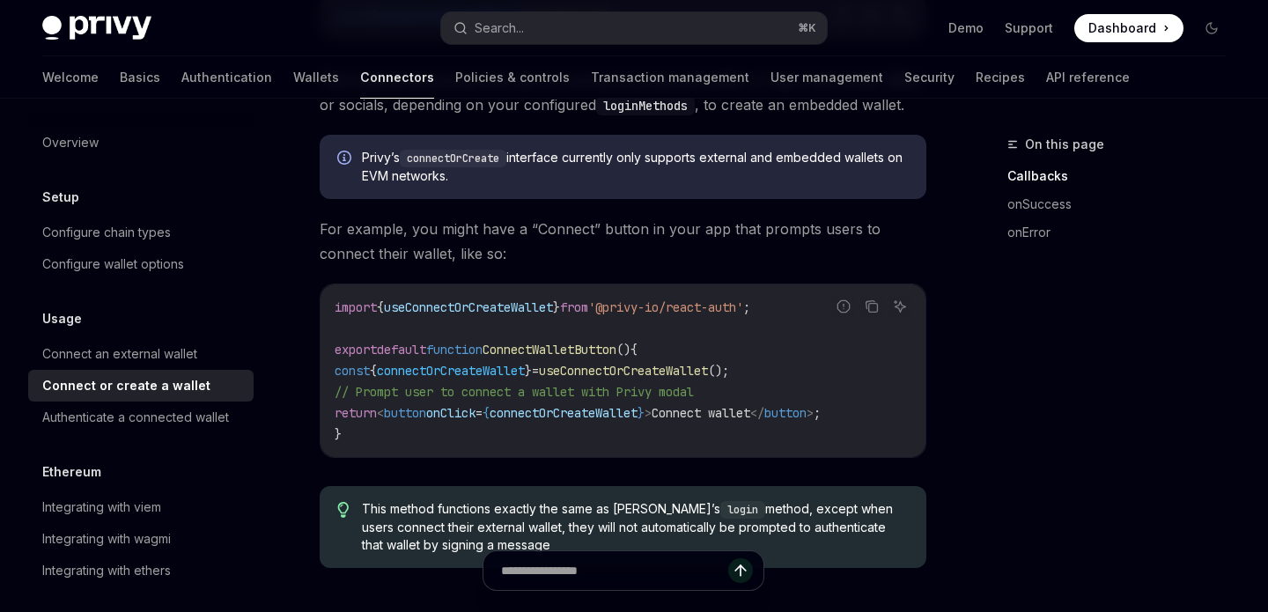
click at [772, 359] on code "import { useConnectOrCreateWallet } from '@privy-io/react-auth' ; export defaul…" at bounding box center [623, 371] width 577 height 148
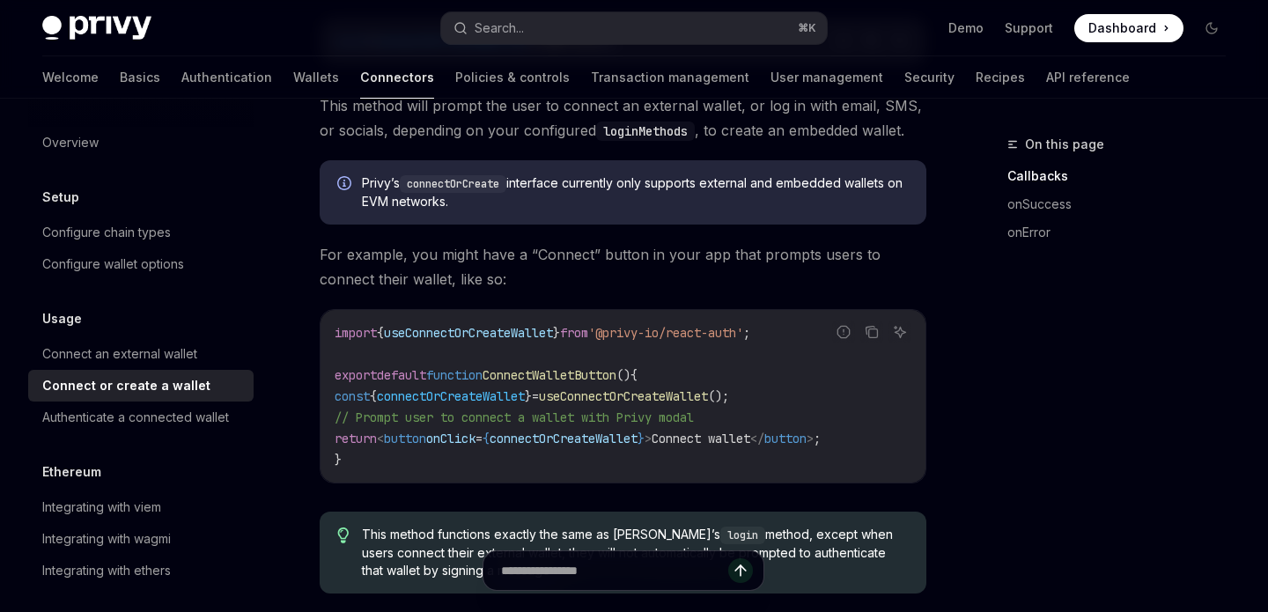
scroll to position [417, 0]
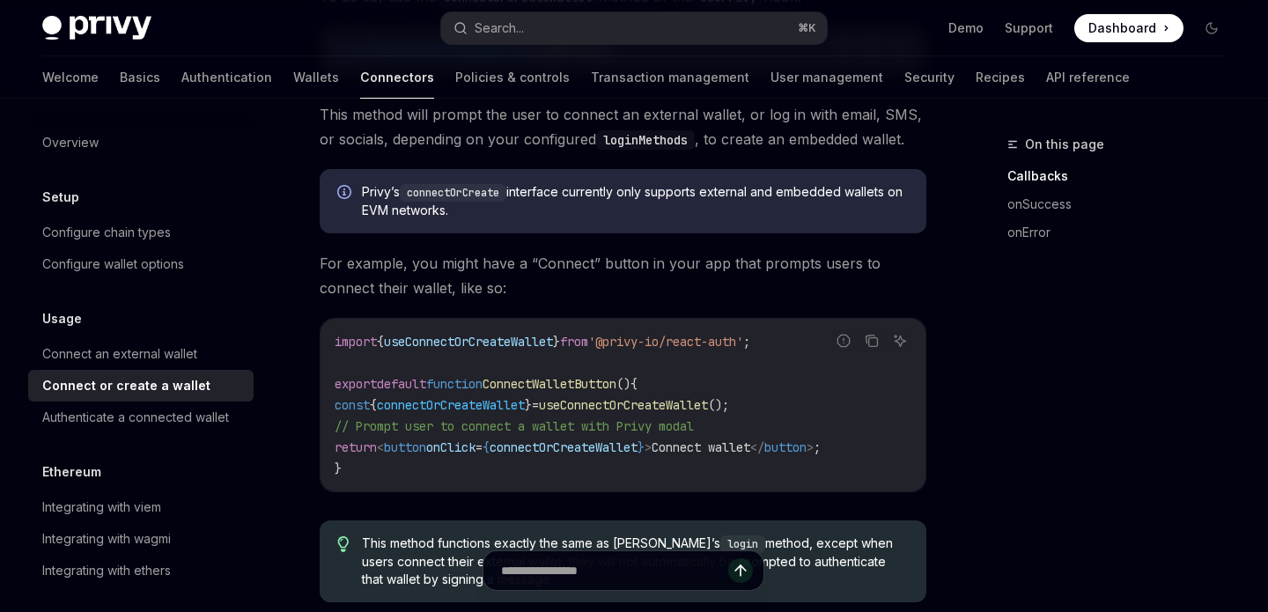
click at [645, 137] on code "loginMethods" at bounding box center [645, 139] width 99 height 19
click at [745, 246] on div "You can also use Privy to connect a user’s external wallet if they have one, or…" at bounding box center [623, 569] width 607 height 1402
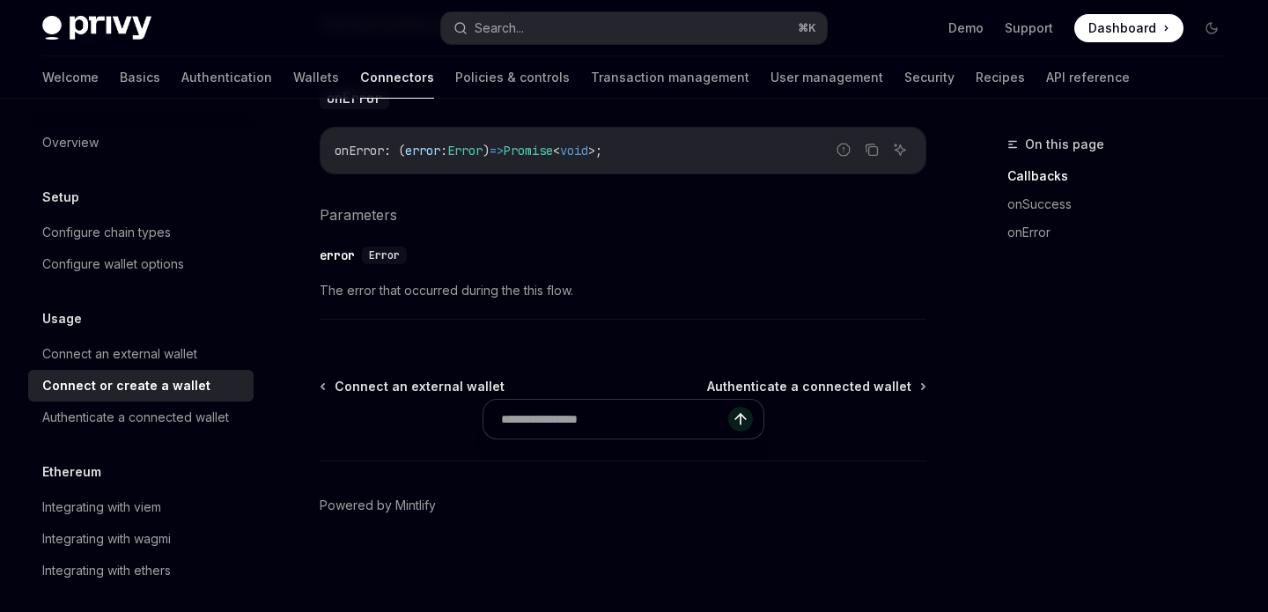
scroll to position [0, 0]
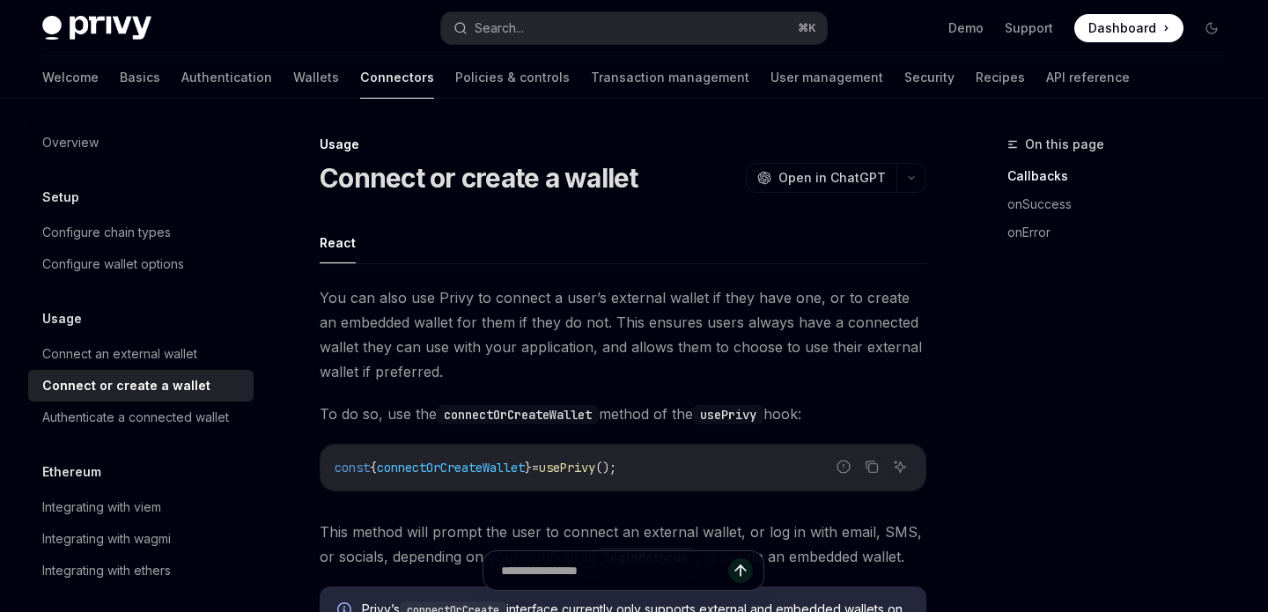
click at [684, 139] on div "Usage" at bounding box center [623, 145] width 607 height 18
click at [652, 193] on div "Connect or create a wallet OpenAI Open in ChatGPT" at bounding box center [623, 178] width 607 height 32
click at [704, 235] on ul "React" at bounding box center [623, 243] width 607 height 42
click at [628, 94] on link "Transaction management" at bounding box center [670, 77] width 159 height 42
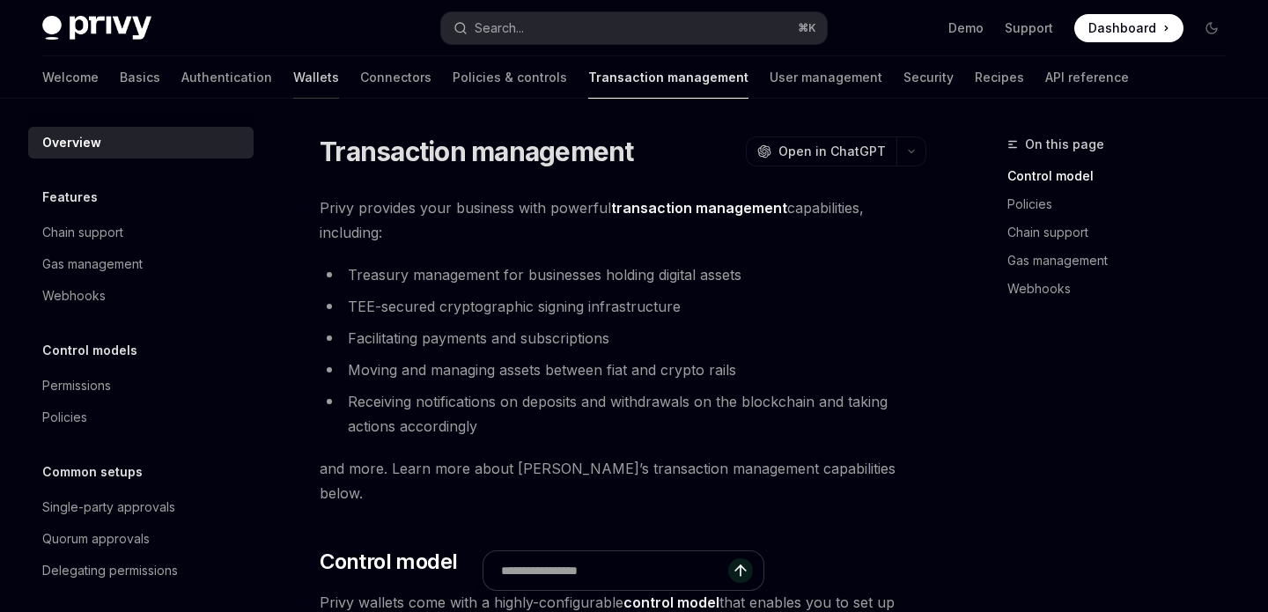
click at [293, 70] on link "Wallets" at bounding box center [316, 77] width 46 height 42
type textarea "*"
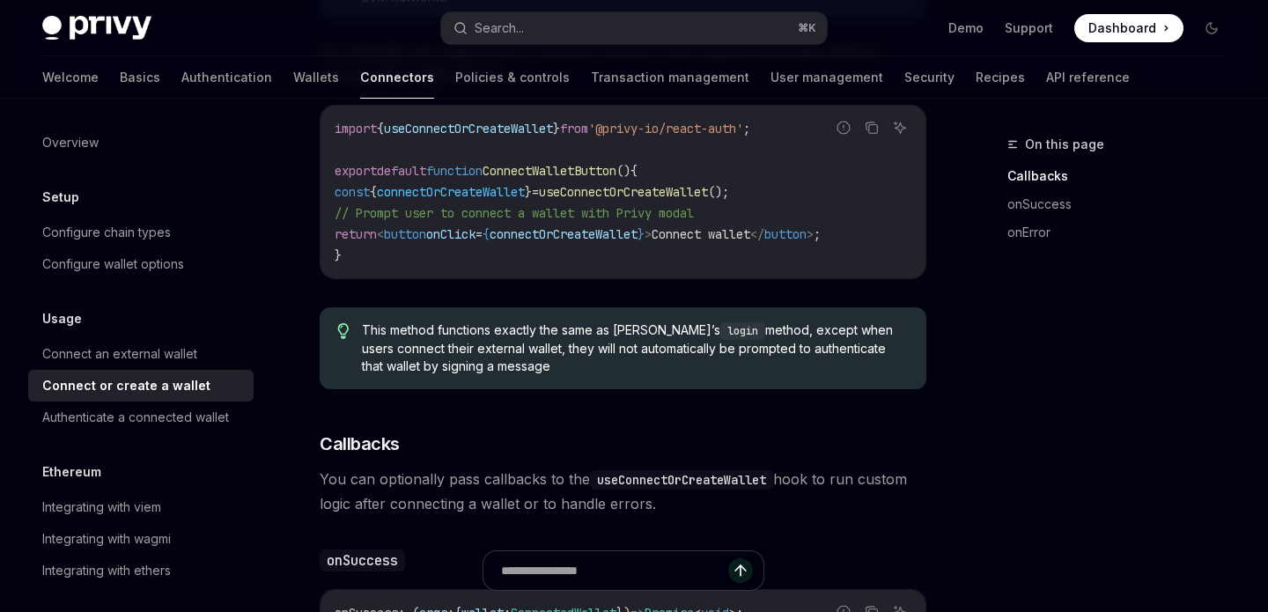
scroll to position [637, 0]
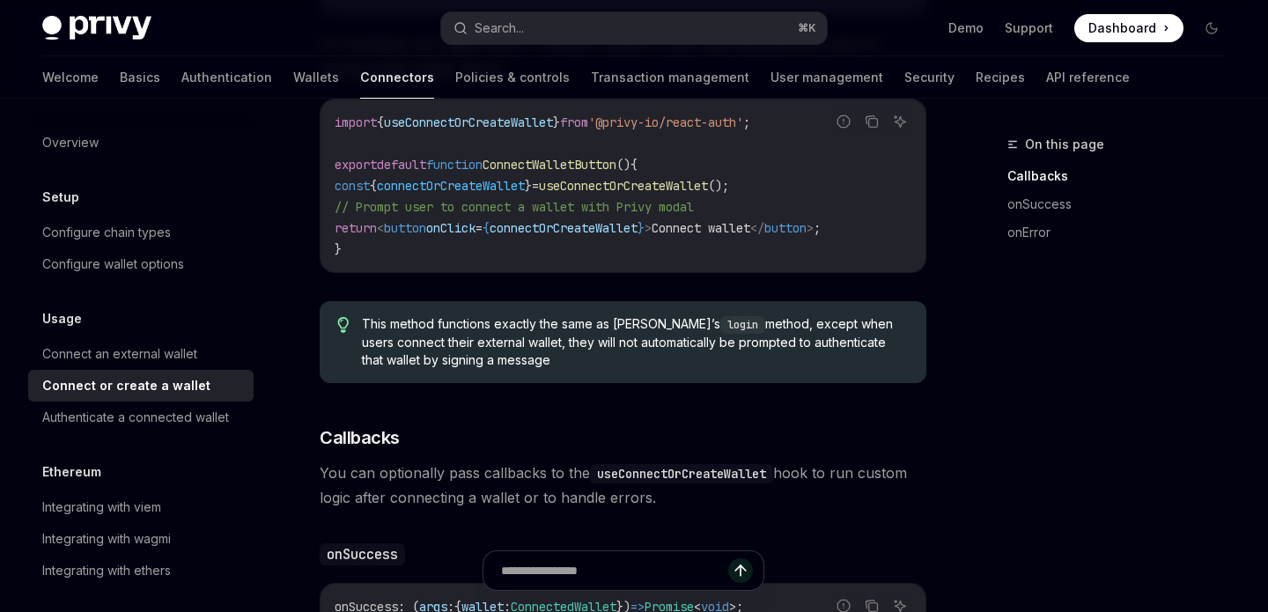
click at [643, 253] on code "import { useConnectOrCreateWallet } from '@privy-io/react-auth' ; export defaul…" at bounding box center [623, 186] width 577 height 148
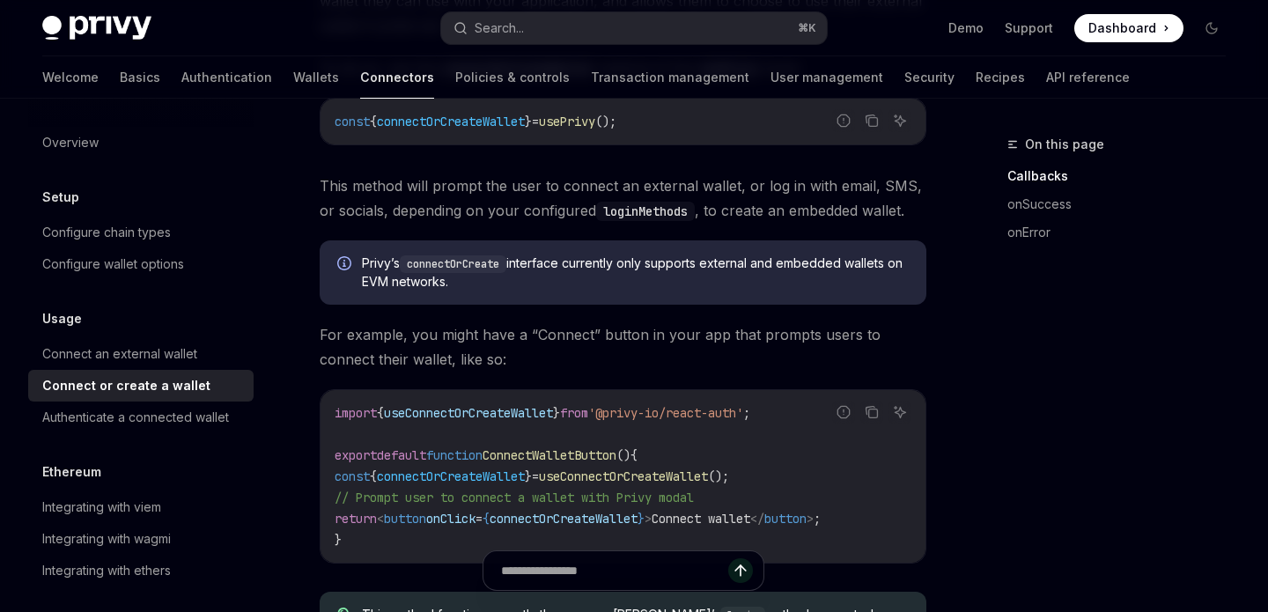
scroll to position [339, 0]
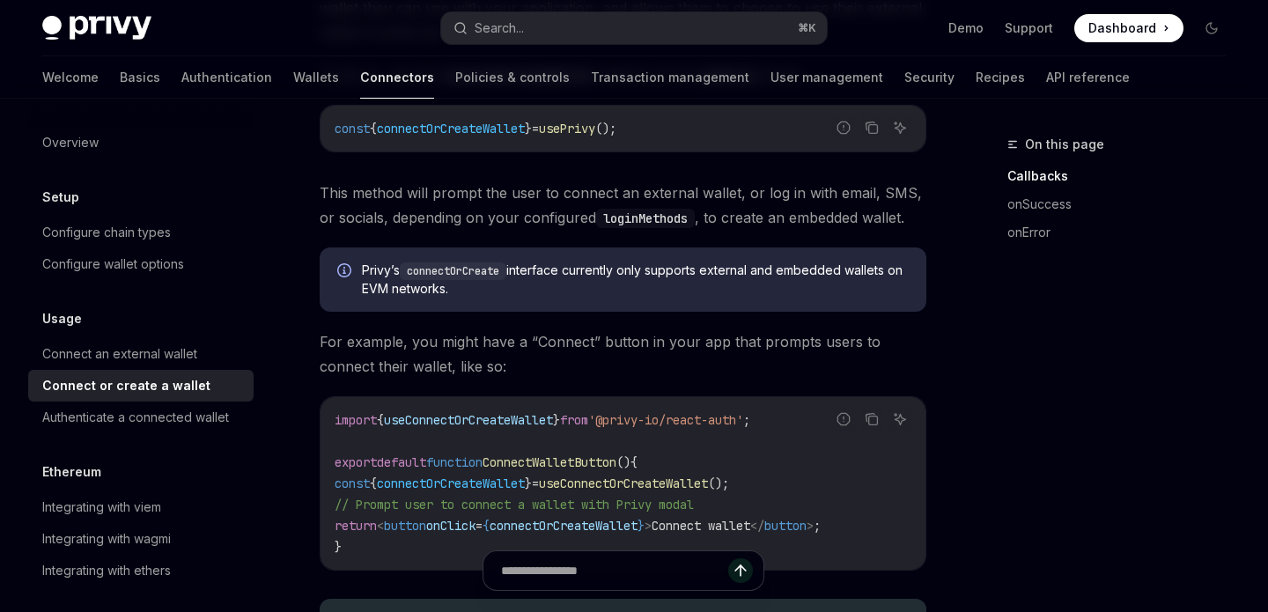
click at [614, 217] on code "loginMethods" at bounding box center [645, 218] width 99 height 19
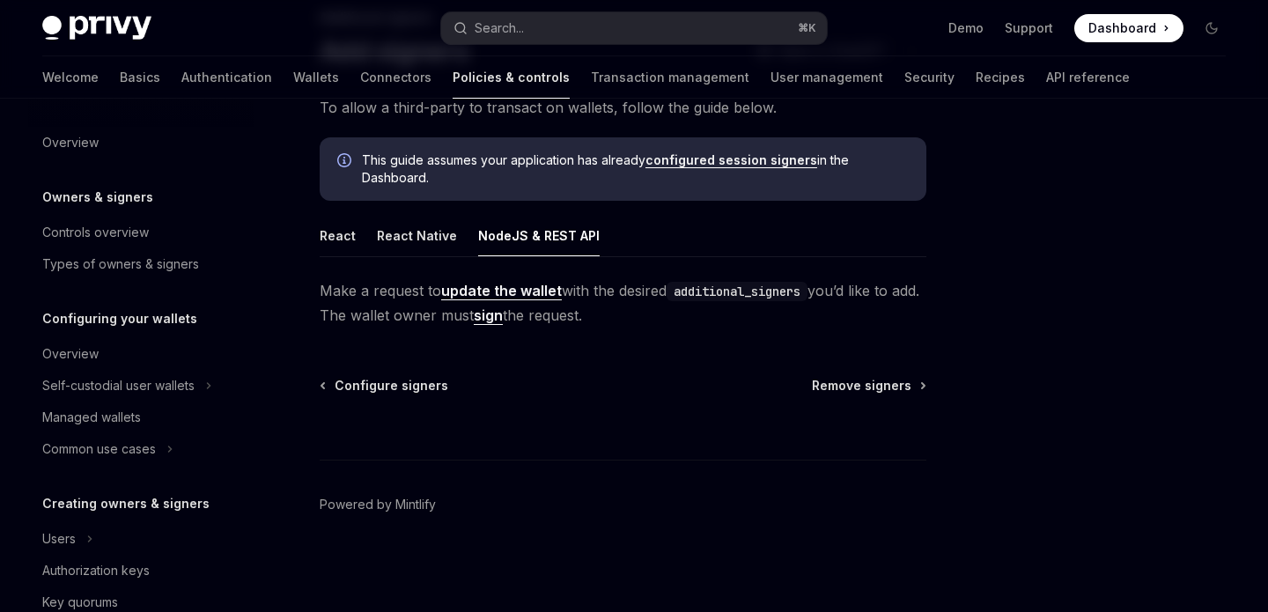
scroll to position [342, 0]
